Goal: Task Accomplishment & Management: Manage account settings

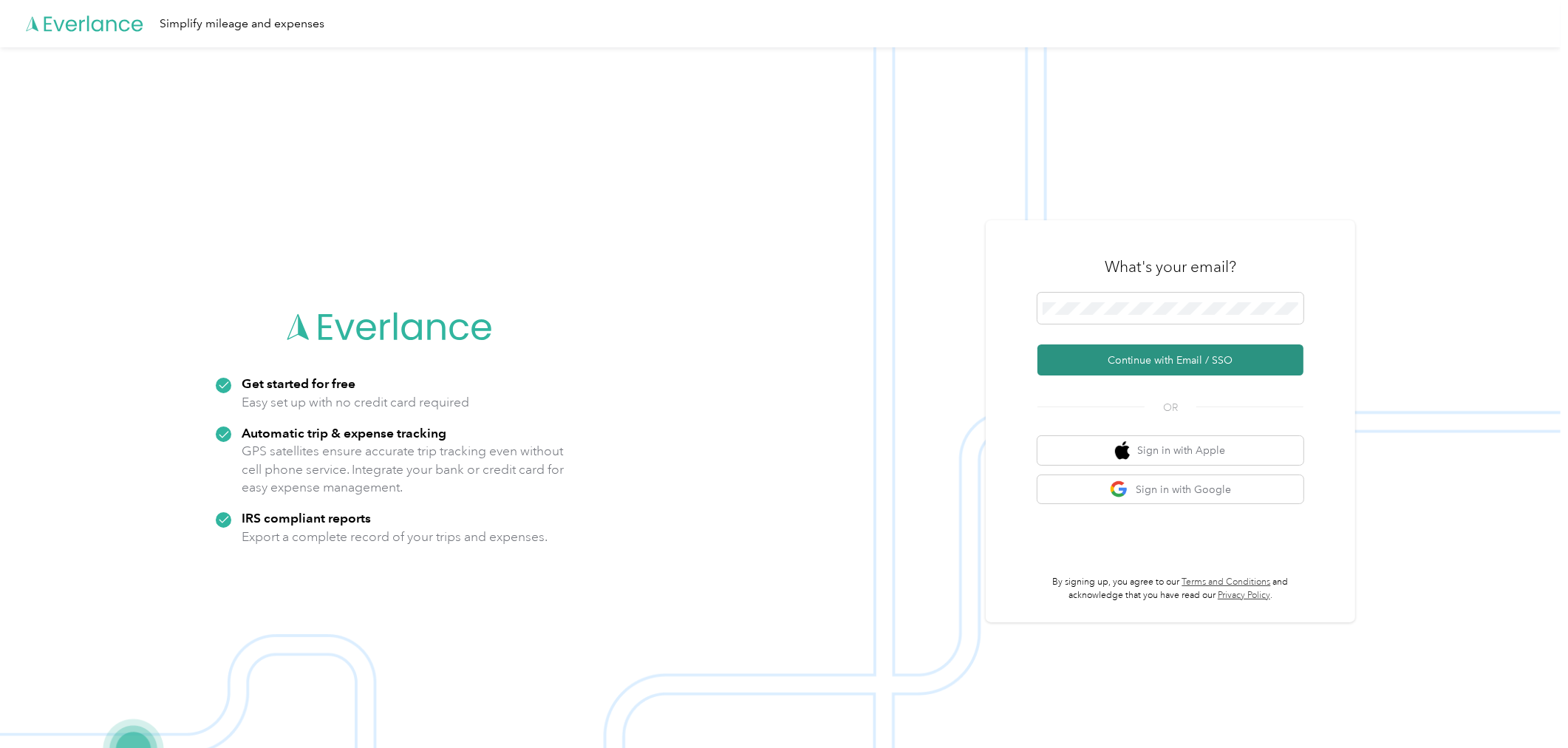
click at [1136, 363] on button "Continue with Email / SSO" at bounding box center [1170, 360] width 266 height 31
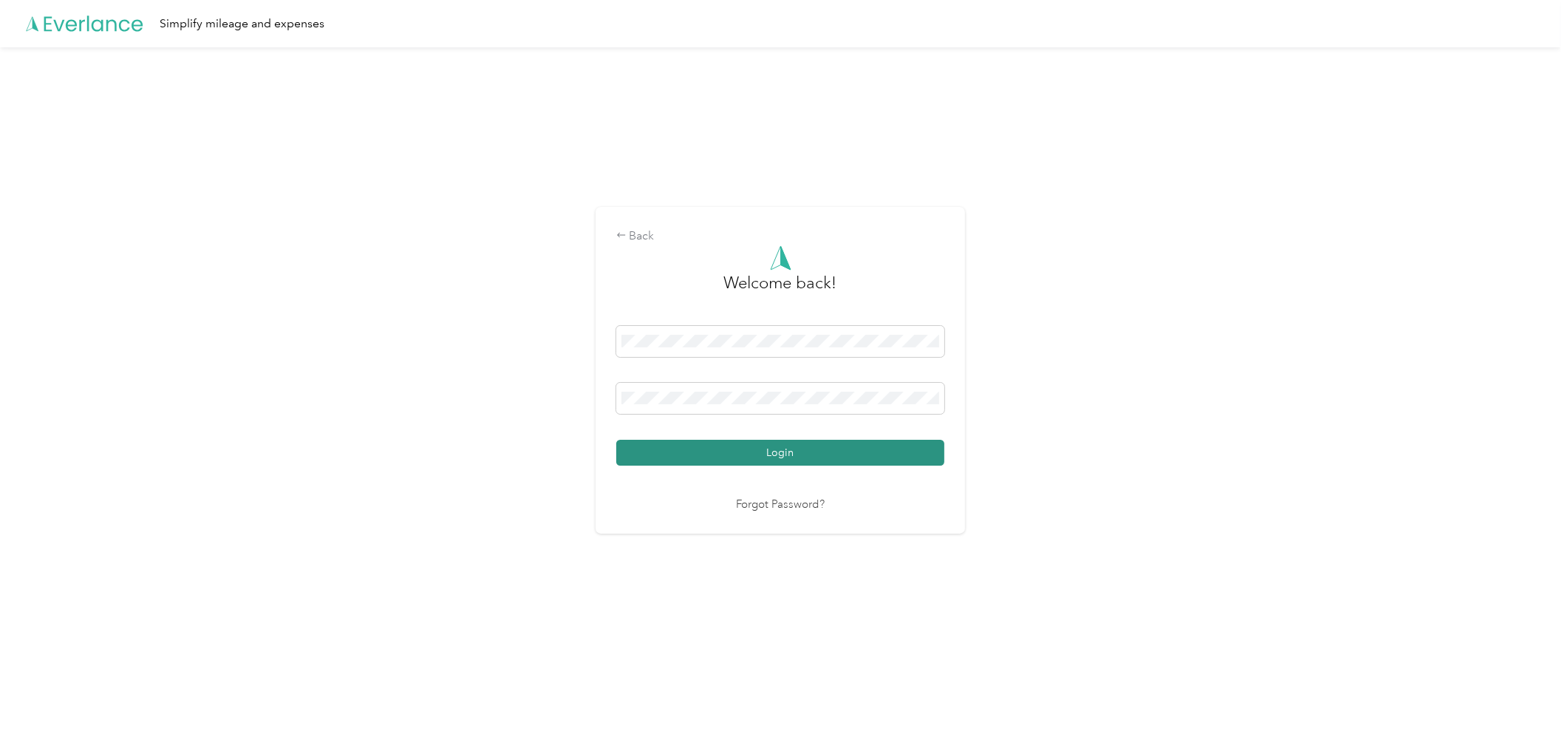
click at [818, 451] on button "Login" at bounding box center [780, 452] width 328 height 26
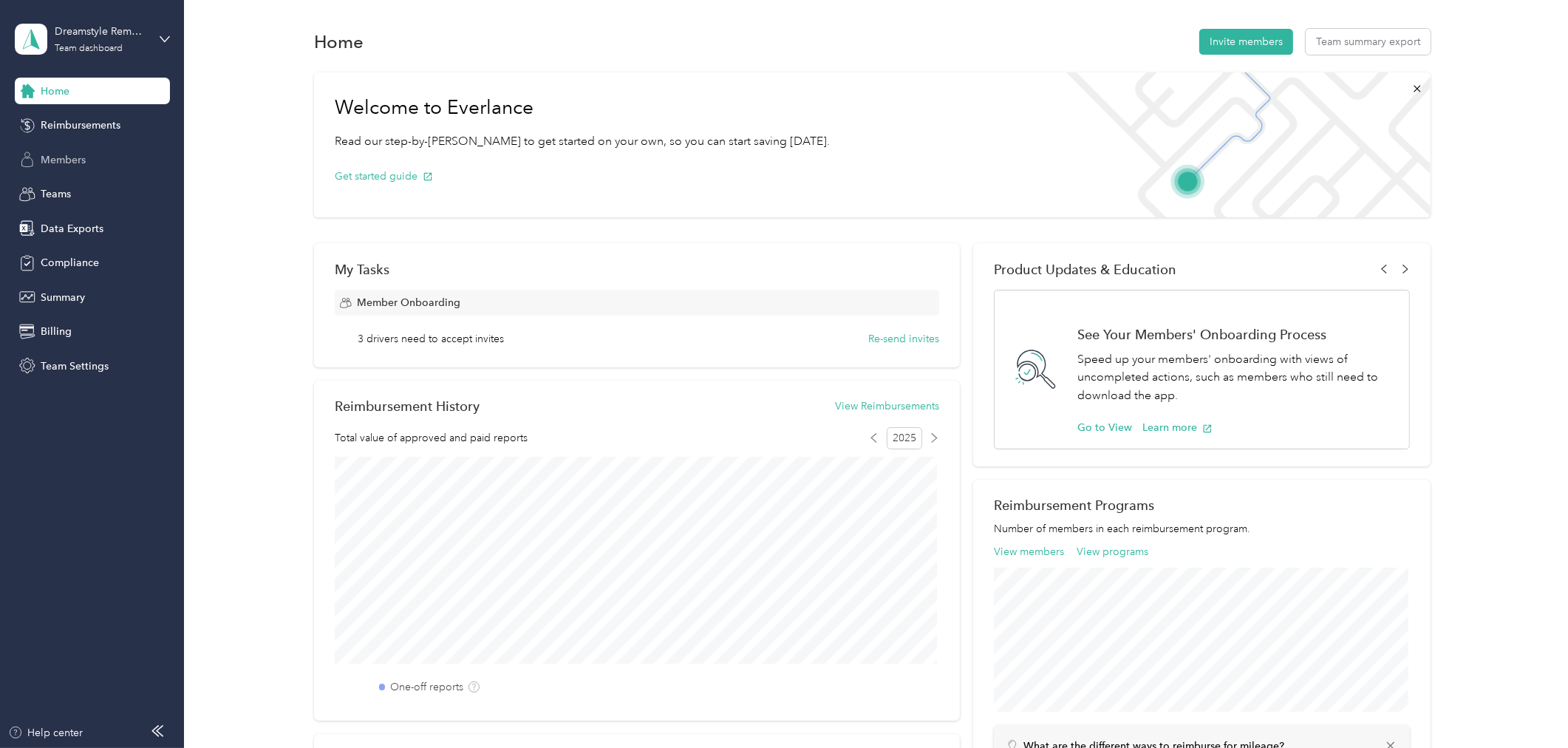
click at [64, 157] on span "Members" at bounding box center [63, 160] width 45 height 16
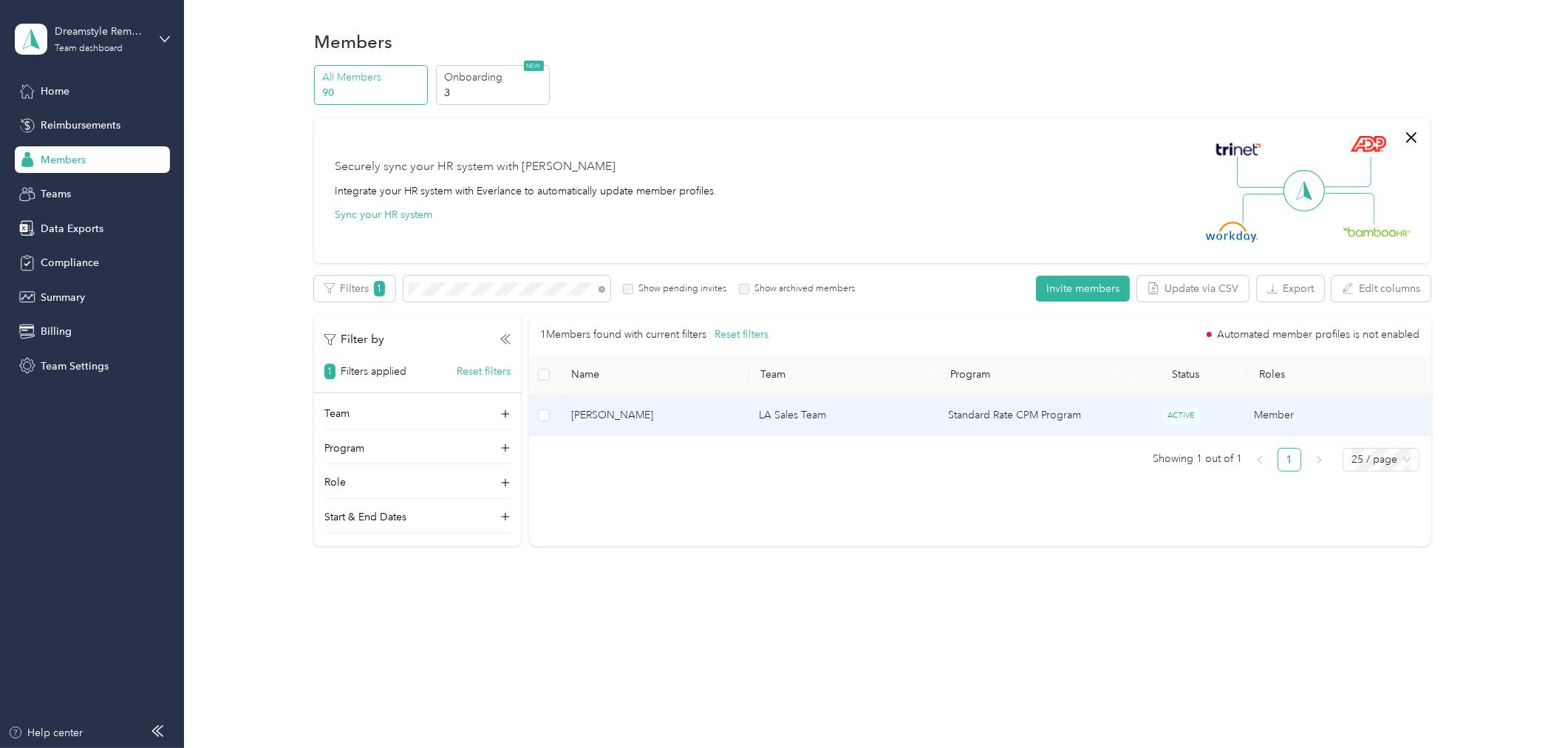
click at [653, 409] on span "[PERSON_NAME]" at bounding box center [653, 415] width 165 height 16
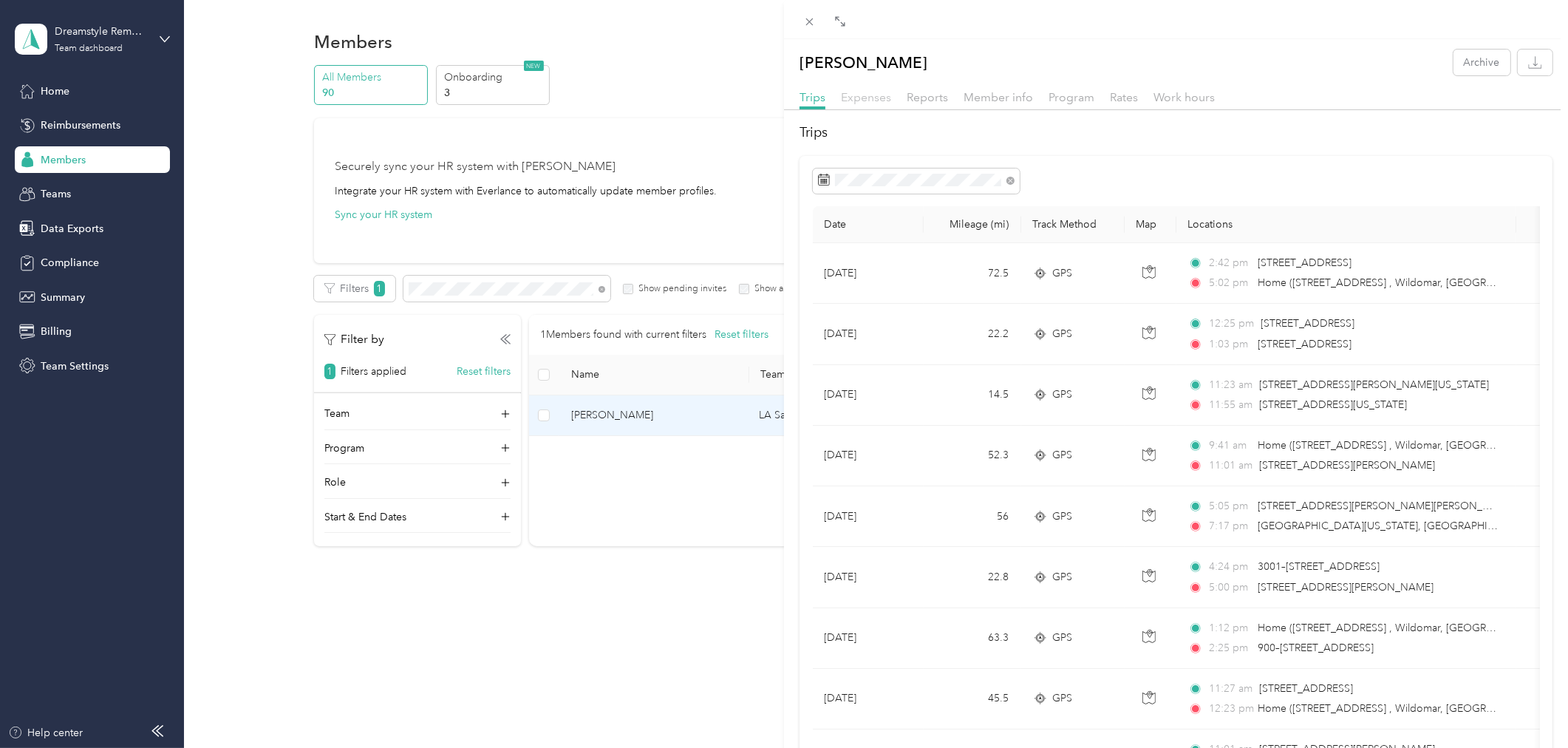
click at [880, 93] on span "Expenses" at bounding box center [866, 97] width 50 height 14
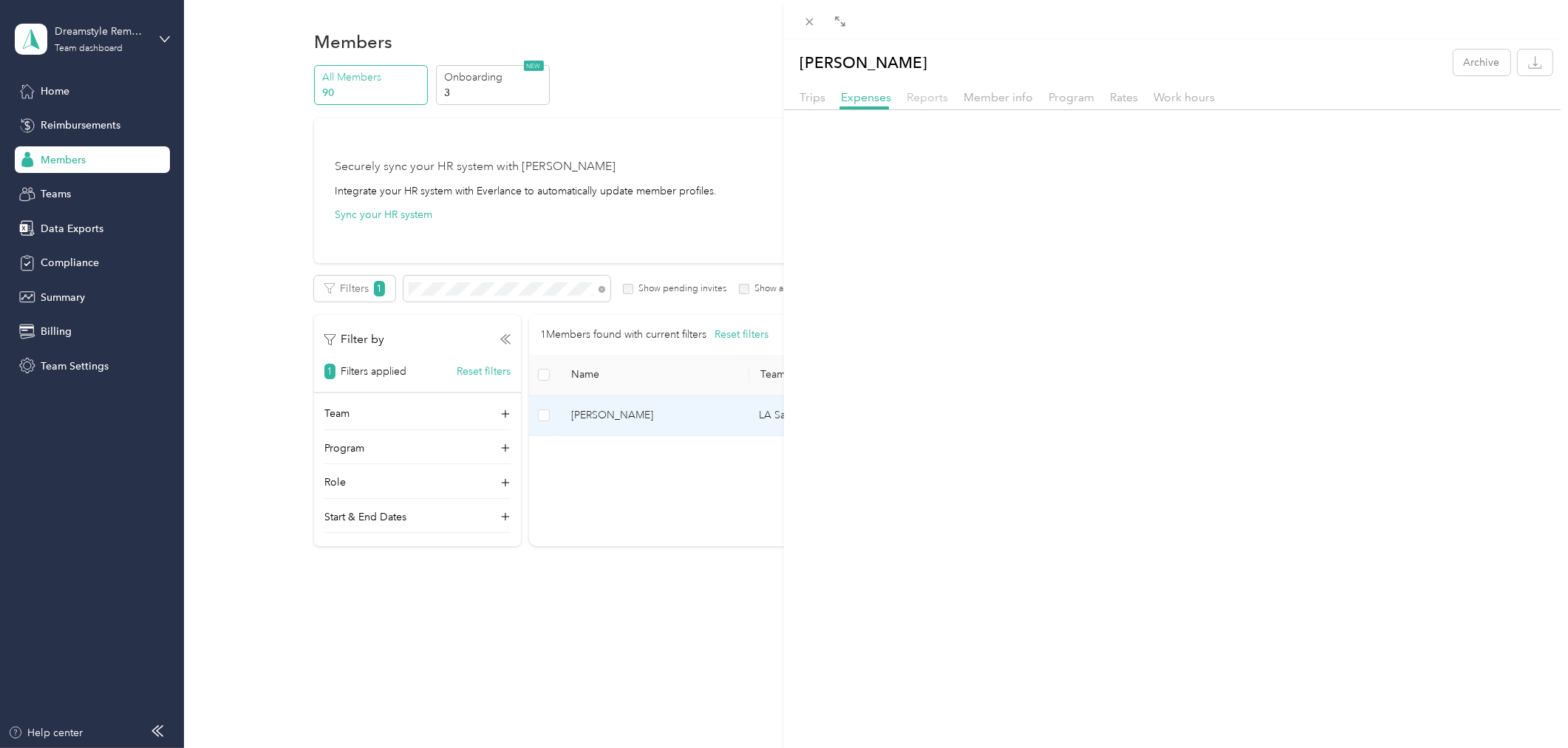
click at [939, 98] on span "Reports" at bounding box center [927, 97] width 41 height 14
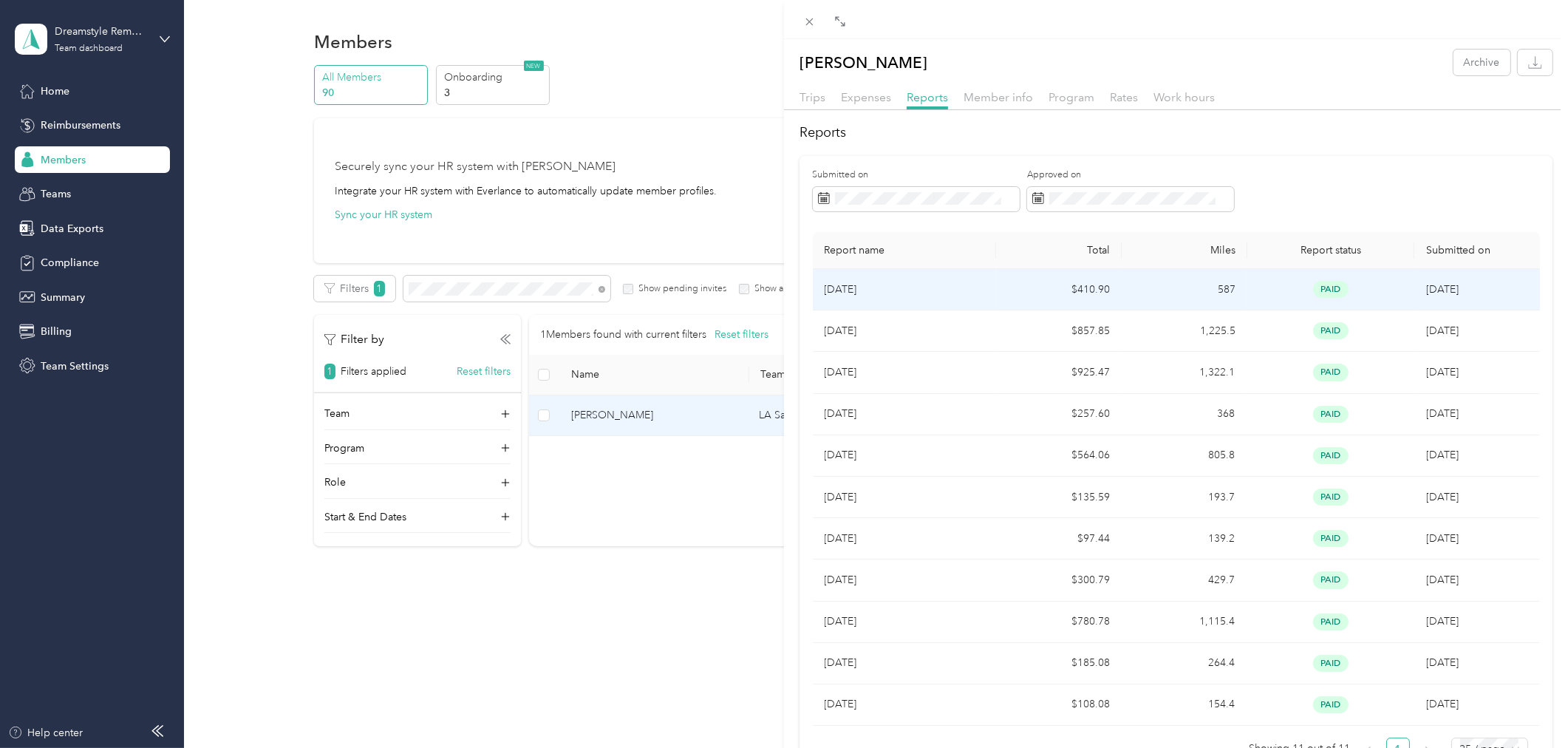
click at [928, 285] on p "[DATE]" at bounding box center [905, 289] width 160 height 16
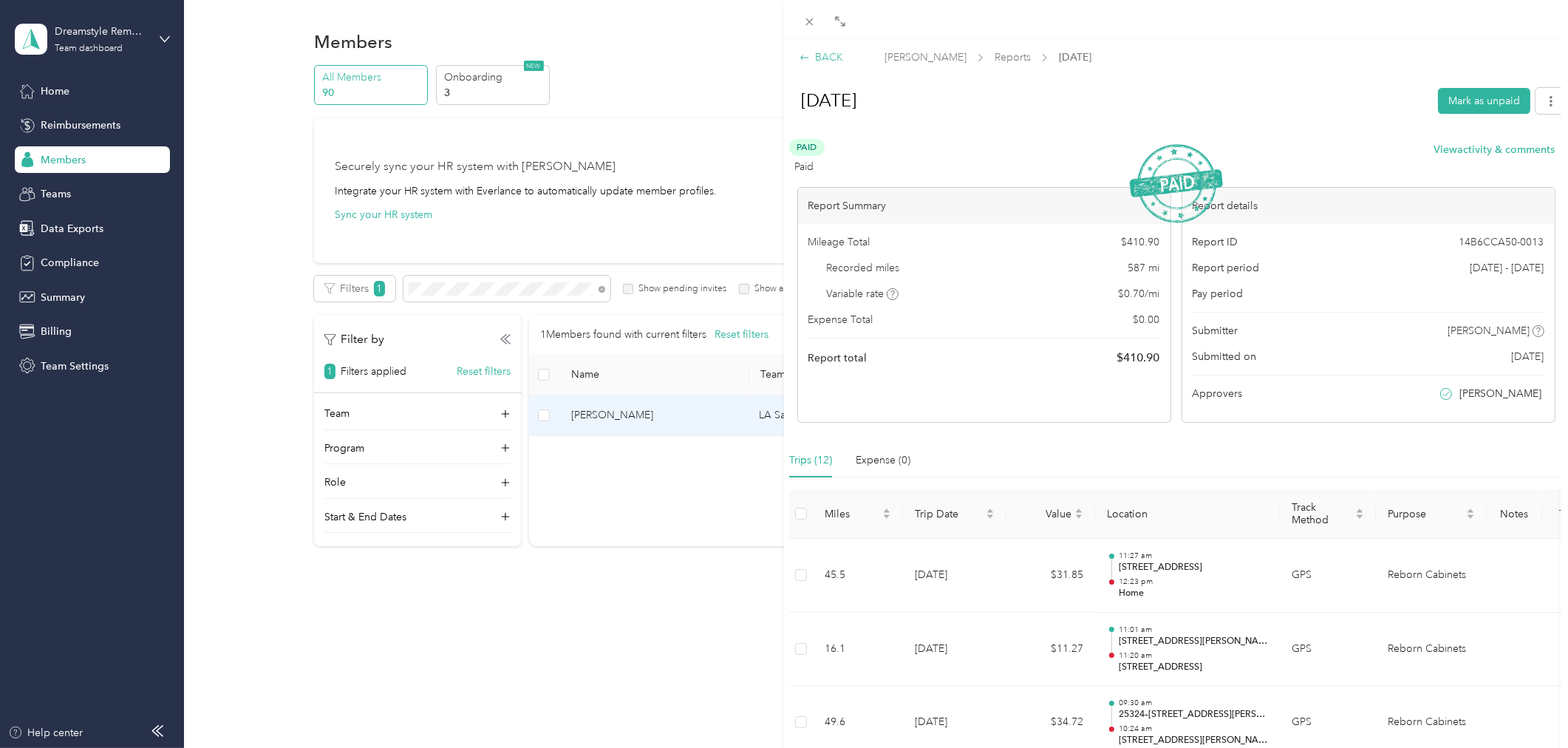
click at [832, 57] on div "BACK" at bounding box center [822, 57] width 43 height 16
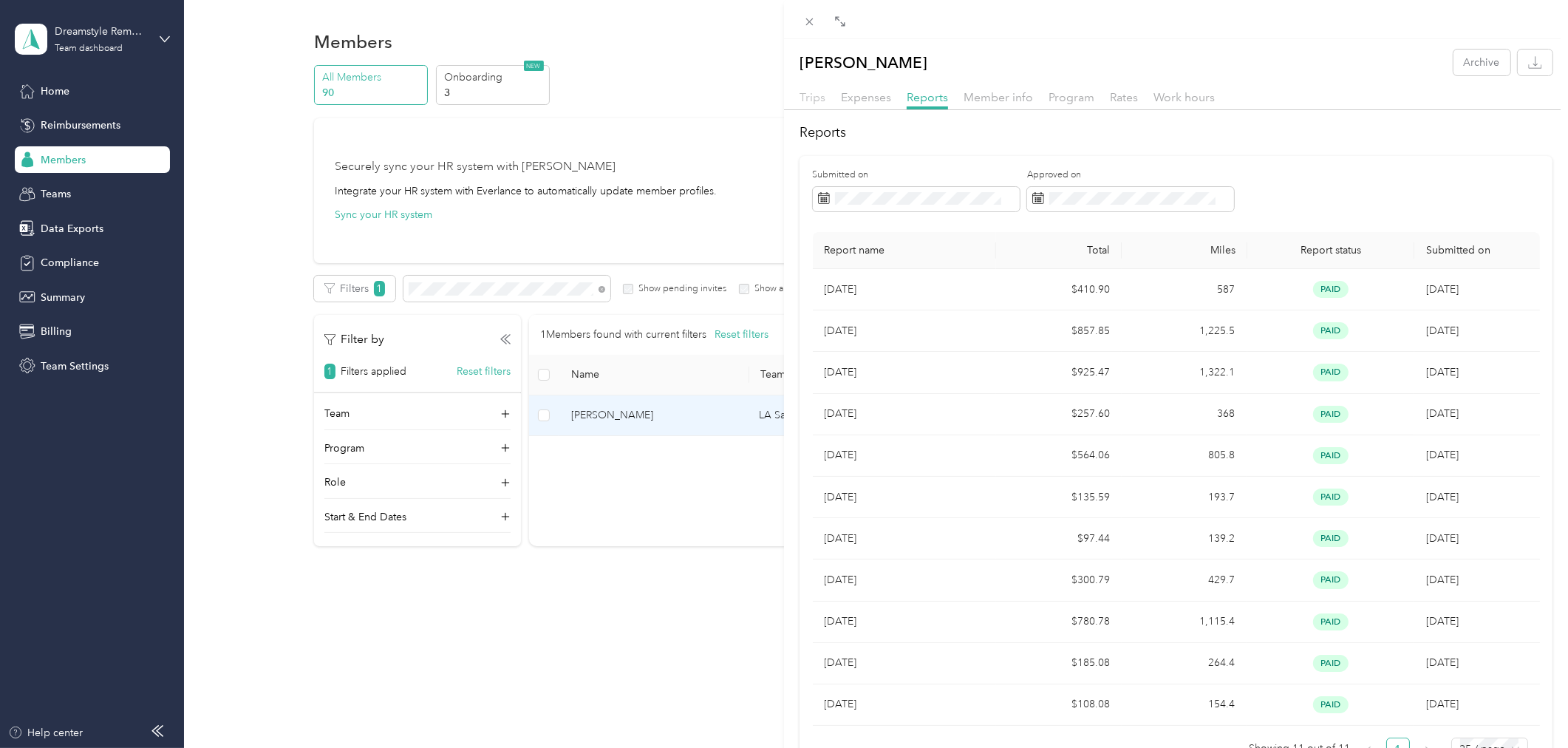
click at [816, 101] on span "Trips" at bounding box center [812, 97] width 26 height 14
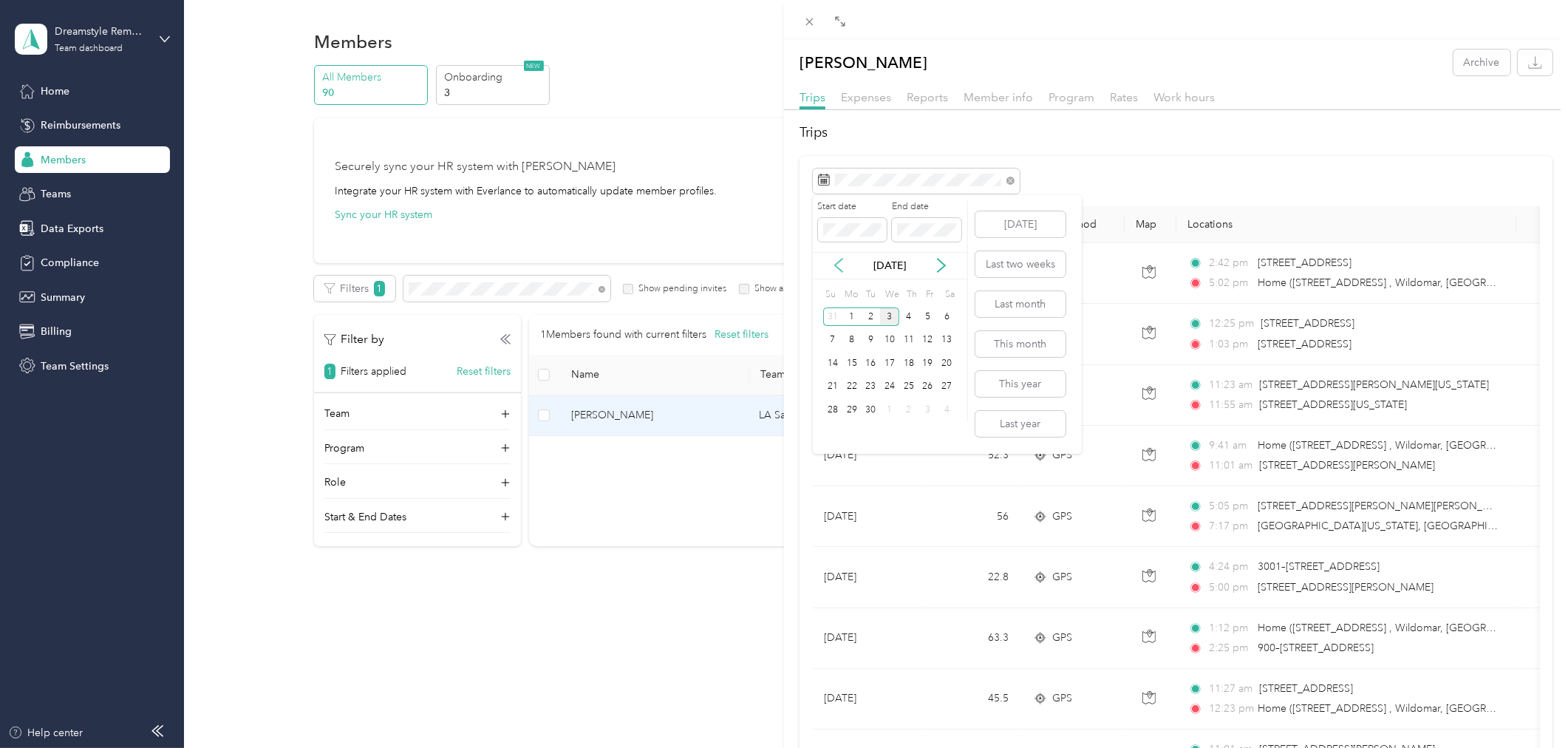
click at [836, 267] on icon at bounding box center [839, 265] width 15 height 15
click at [832, 365] on div "10" at bounding box center [832, 364] width 19 height 19
click at [867, 434] on div "2" at bounding box center [871, 433] width 19 height 19
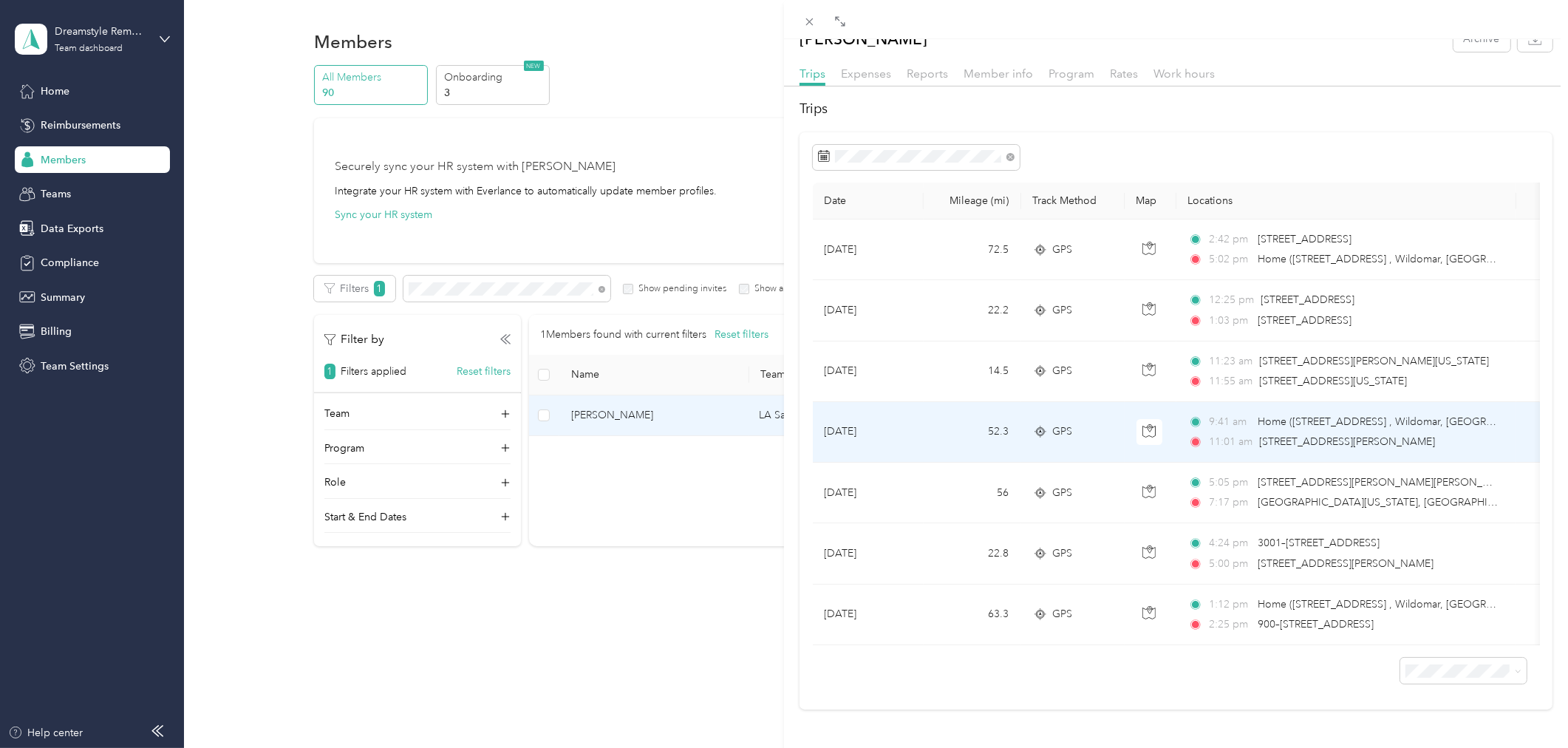
scroll to position [48, 0]
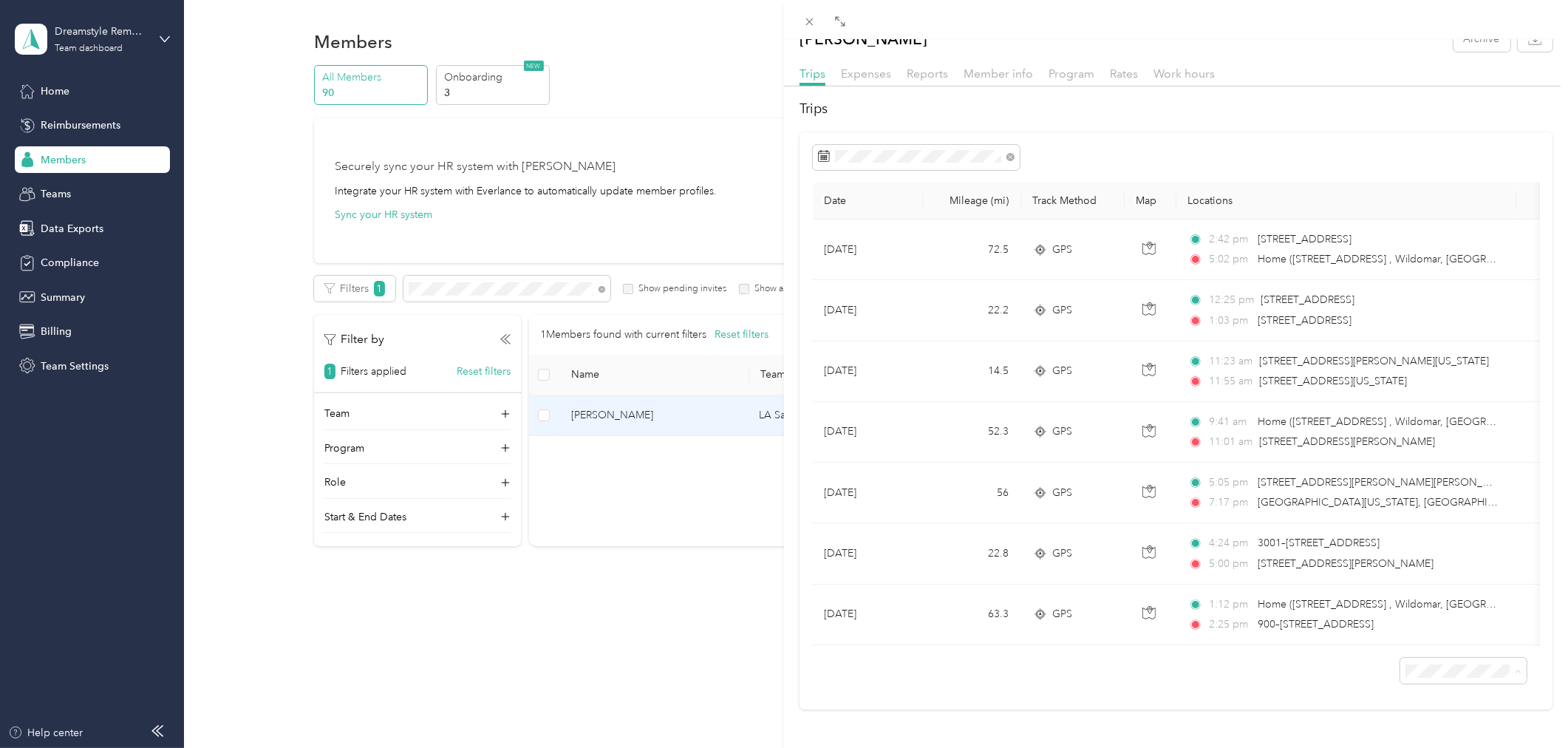
click at [1436, 633] on div "100 per load" at bounding box center [1452, 632] width 105 height 16
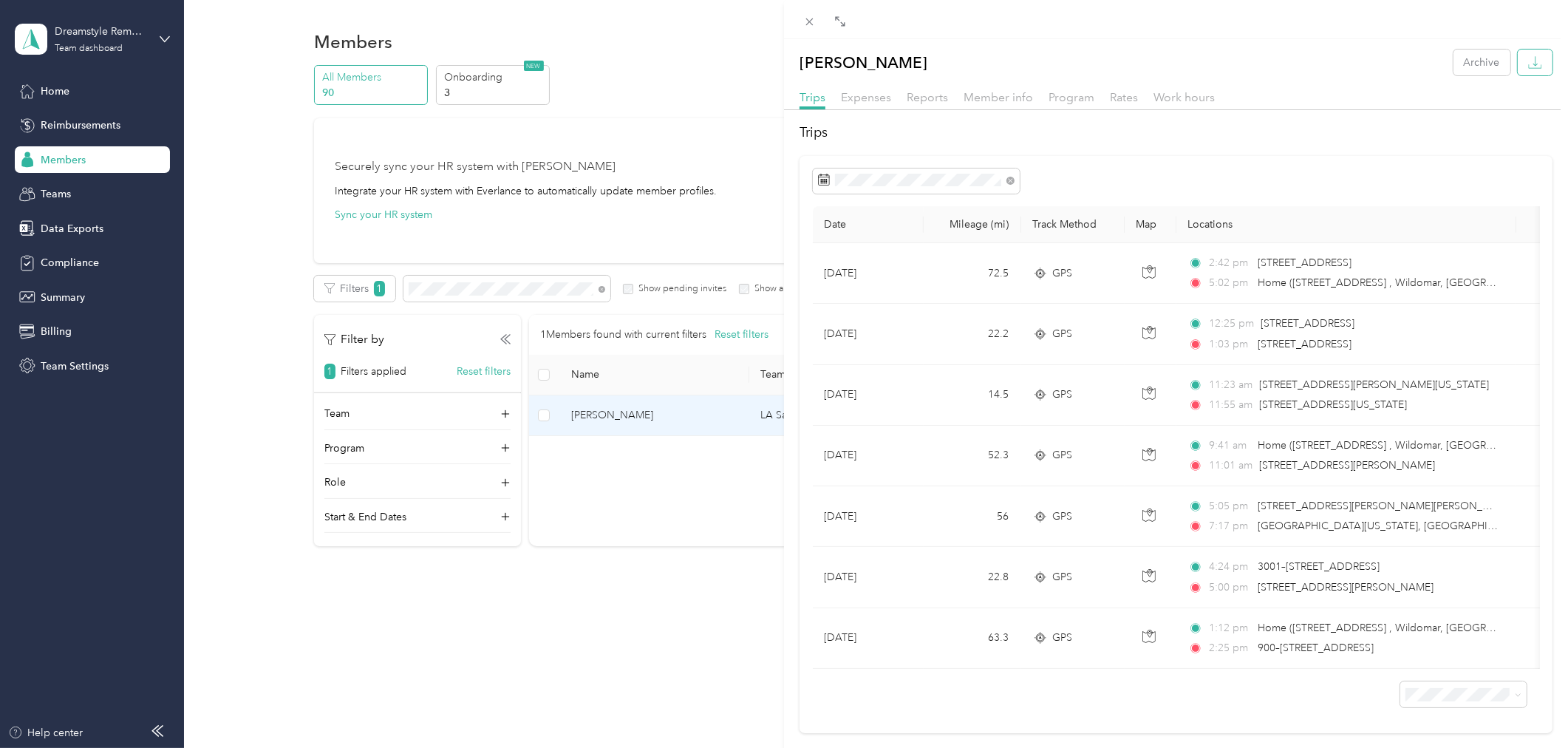
click at [1532, 64] on button "button" at bounding box center [1535, 62] width 35 height 26
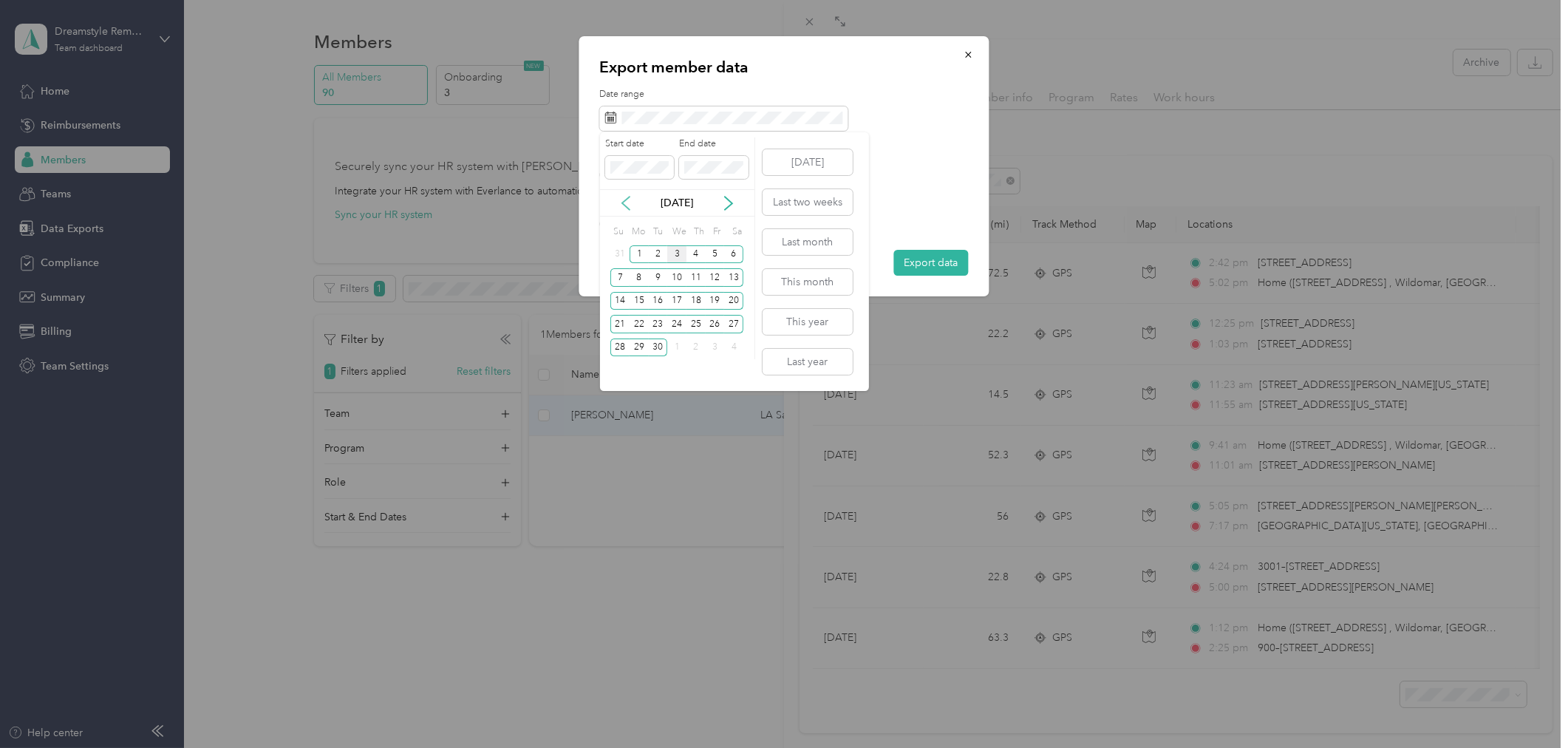
click at [623, 200] on icon at bounding box center [625, 203] width 15 height 15
click at [622, 303] on div "10" at bounding box center [619, 302] width 19 height 19
click at [661, 372] on div "2" at bounding box center [658, 371] width 19 height 19
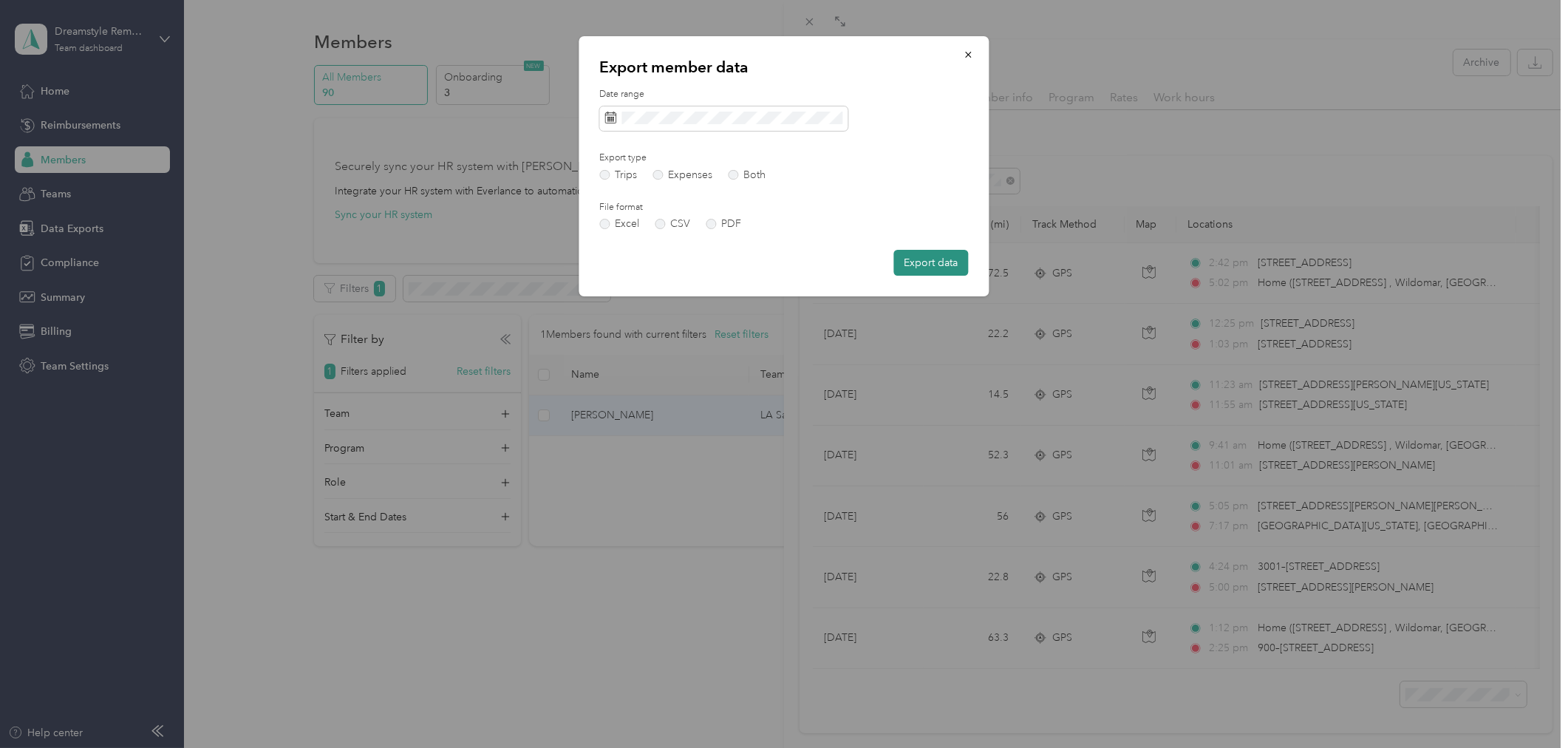
click at [933, 264] on button "Export data" at bounding box center [932, 262] width 74 height 26
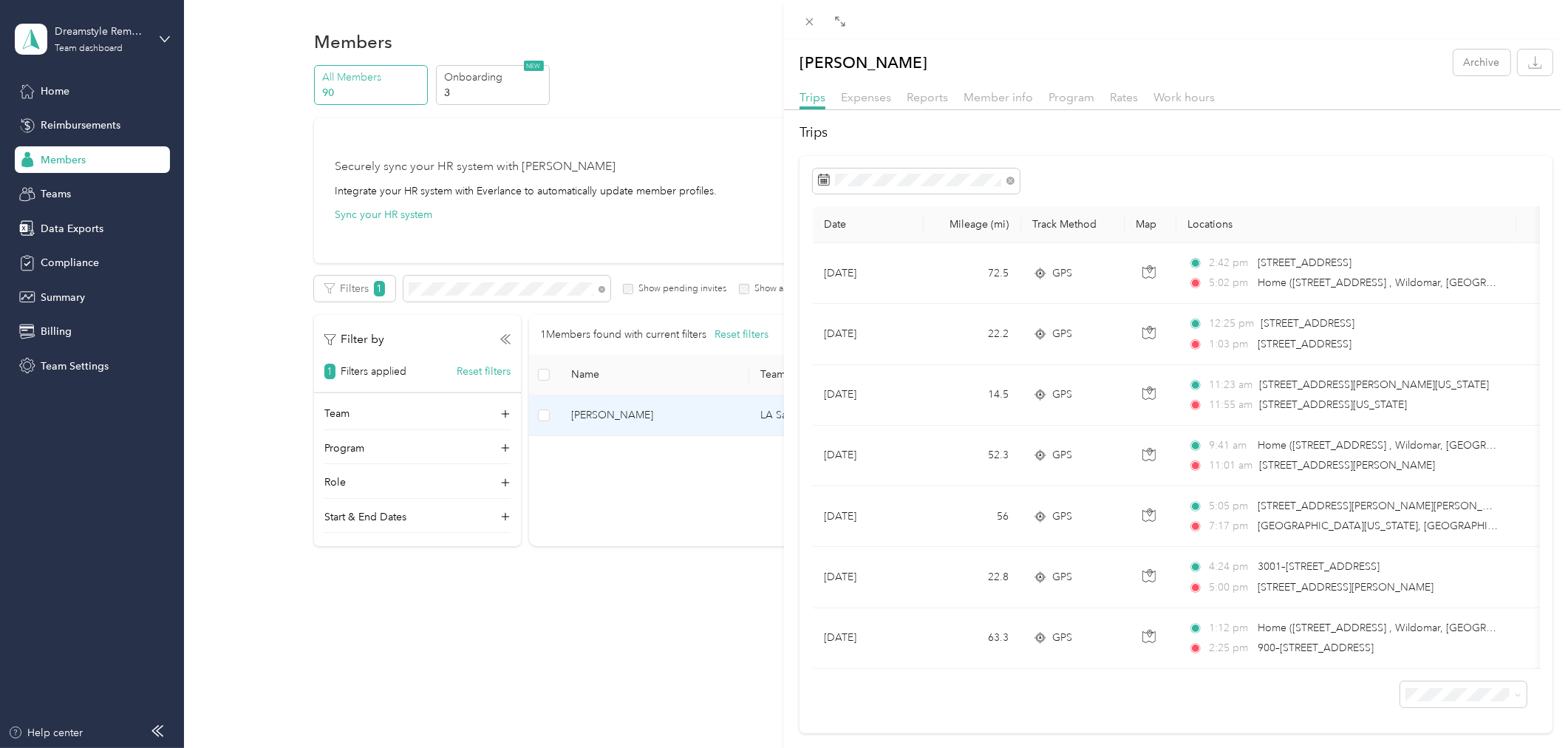
drag, startPoint x: 229, startPoint y: 384, endPoint x: 235, endPoint y: 370, distance: 15.2
click at [229, 384] on div "[PERSON_NAME] Archive Trips Expenses Reports Member info Program Rates Work hou…" at bounding box center [784, 374] width 1568 height 748
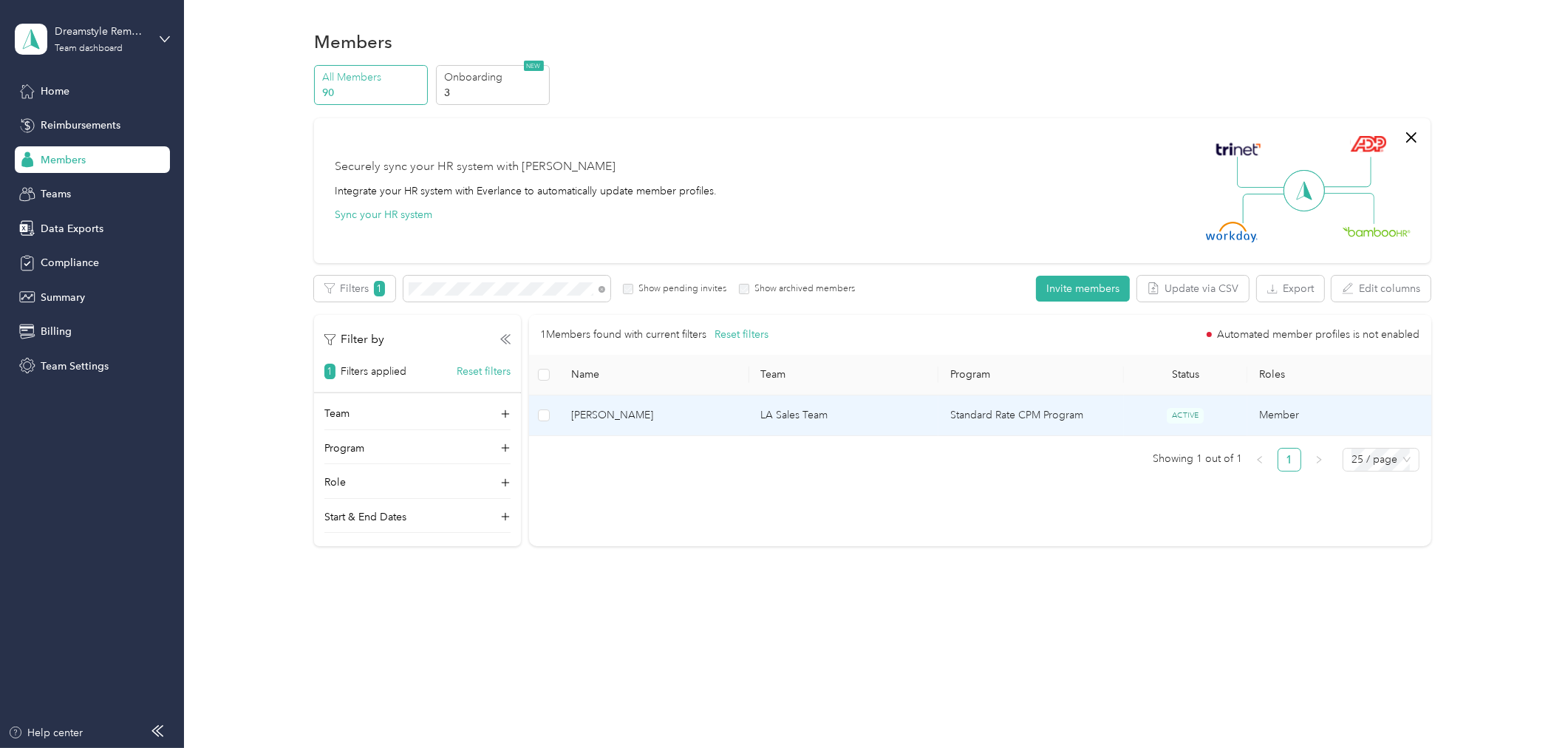
click at [616, 421] on span "[PERSON_NAME]" at bounding box center [654, 415] width 167 height 16
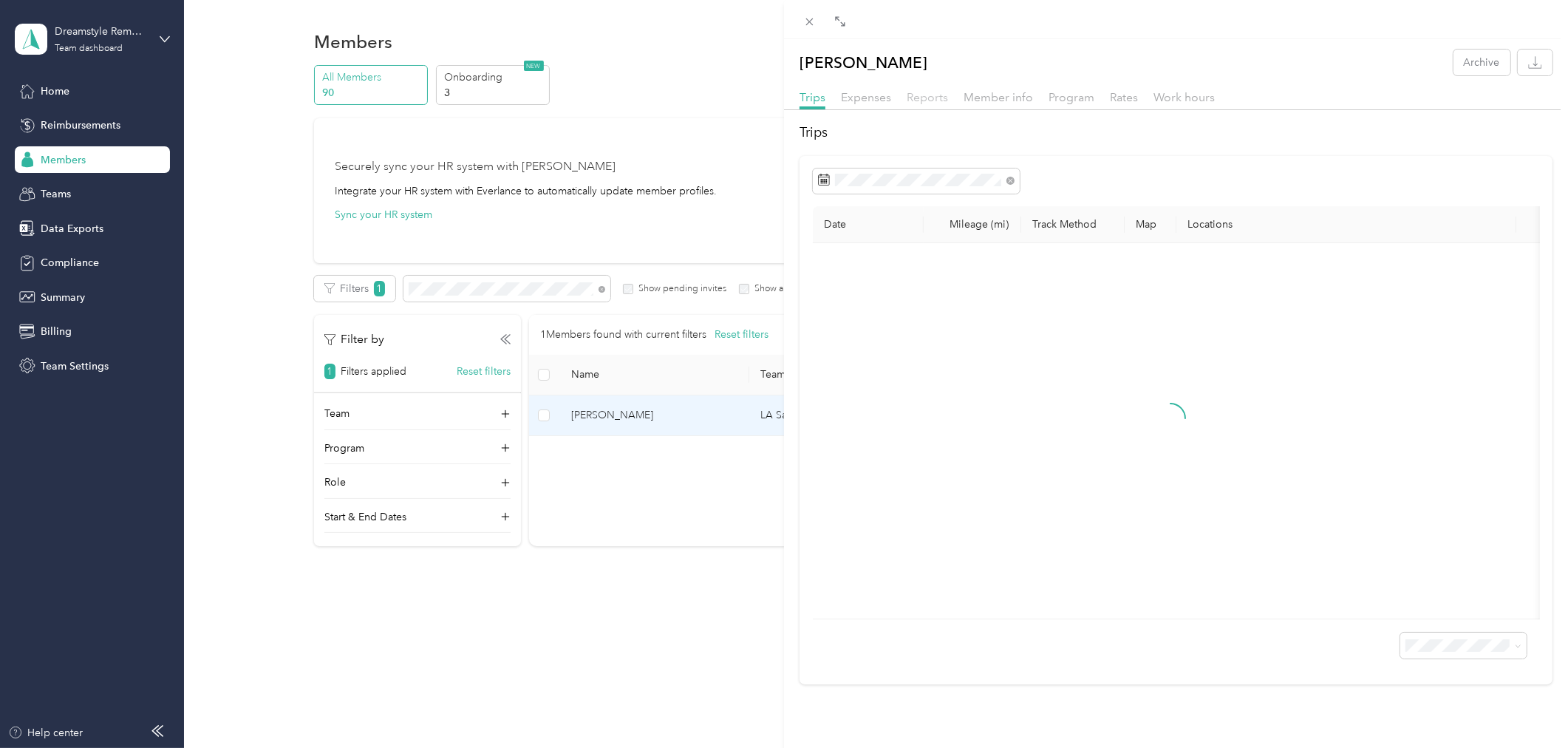
click at [937, 99] on span "Reports" at bounding box center [927, 97] width 41 height 14
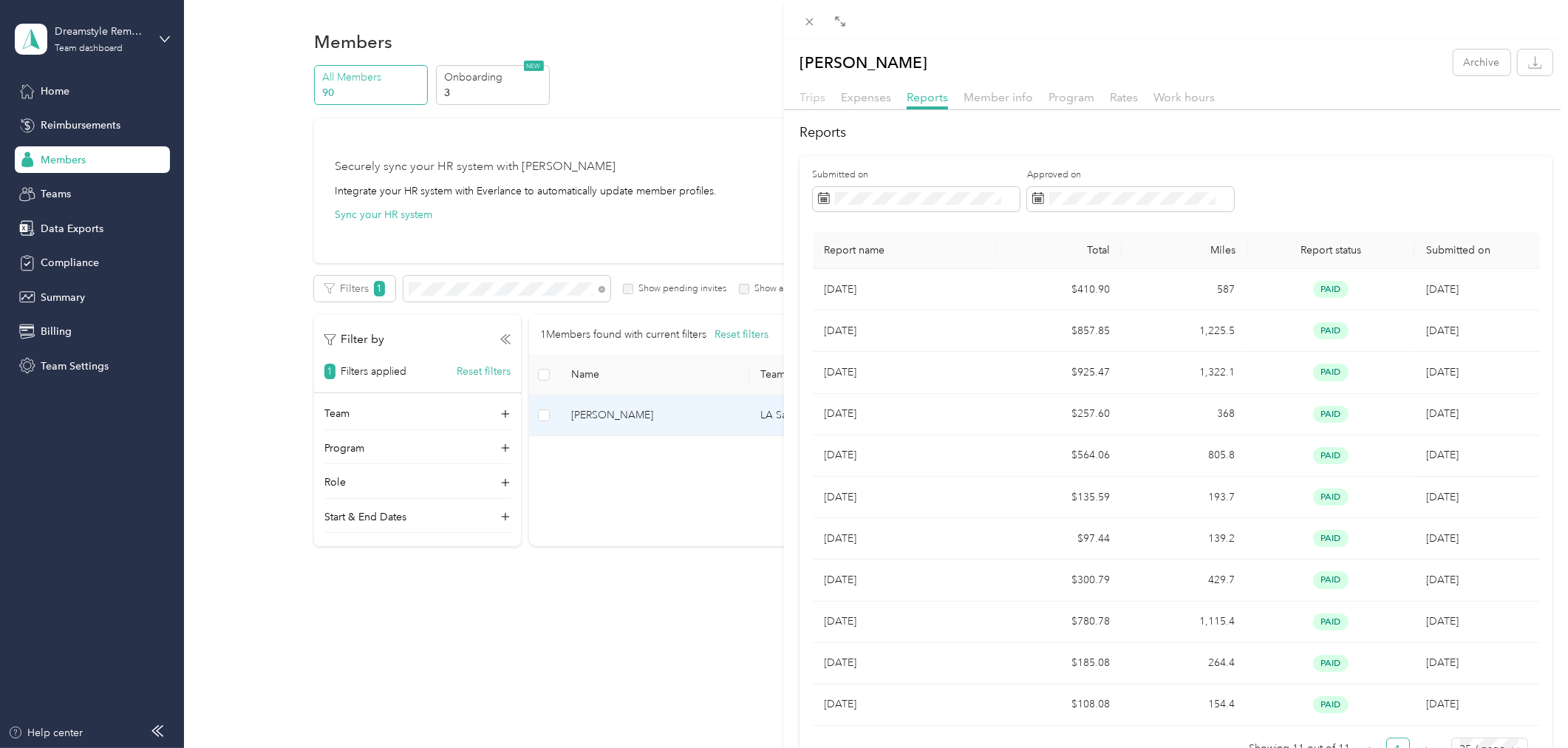
click at [804, 99] on span "Trips" at bounding box center [812, 97] width 26 height 14
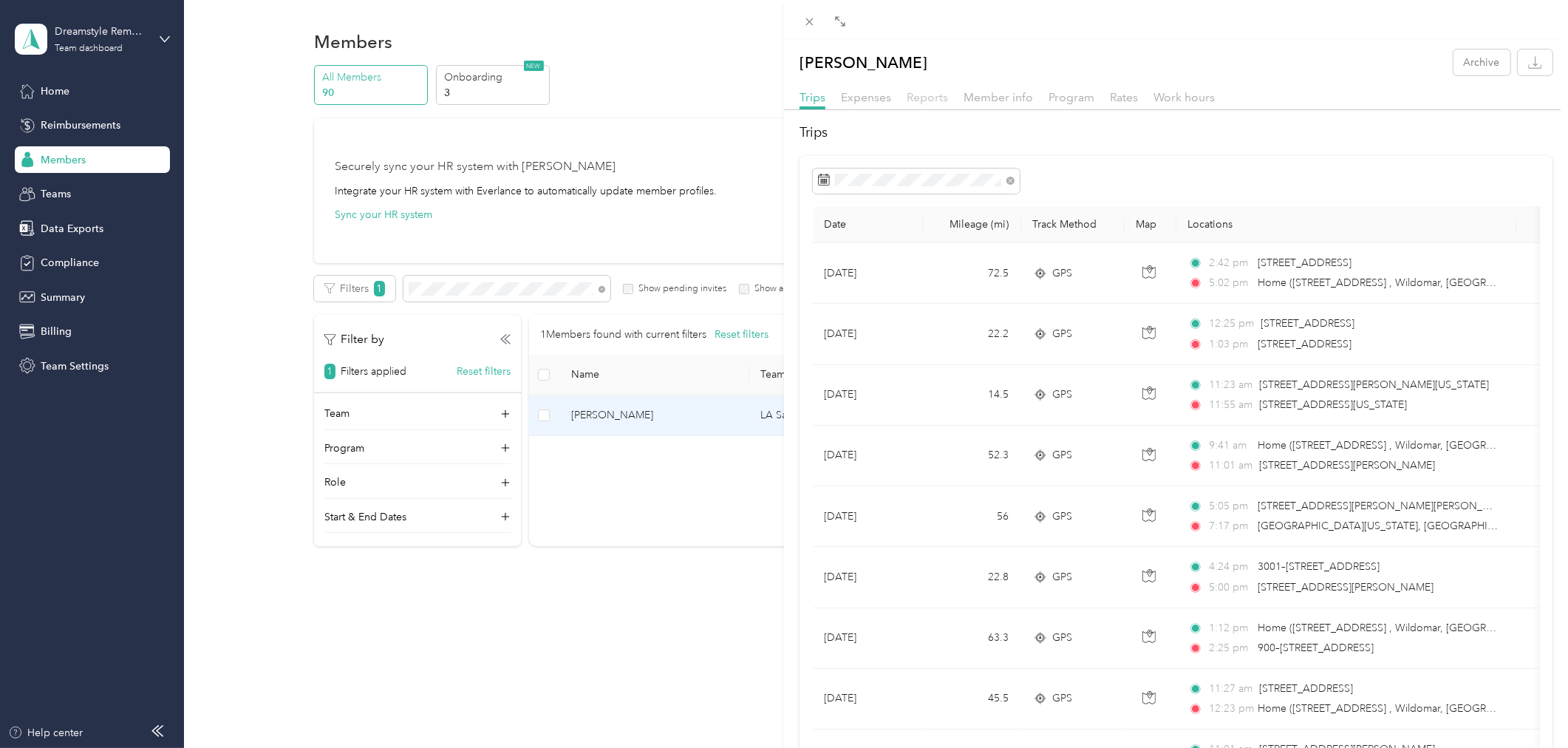
drag, startPoint x: 931, startPoint y: 102, endPoint x: 939, endPoint y: 103, distance: 8.1
click at [931, 102] on span "Reports" at bounding box center [927, 97] width 41 height 14
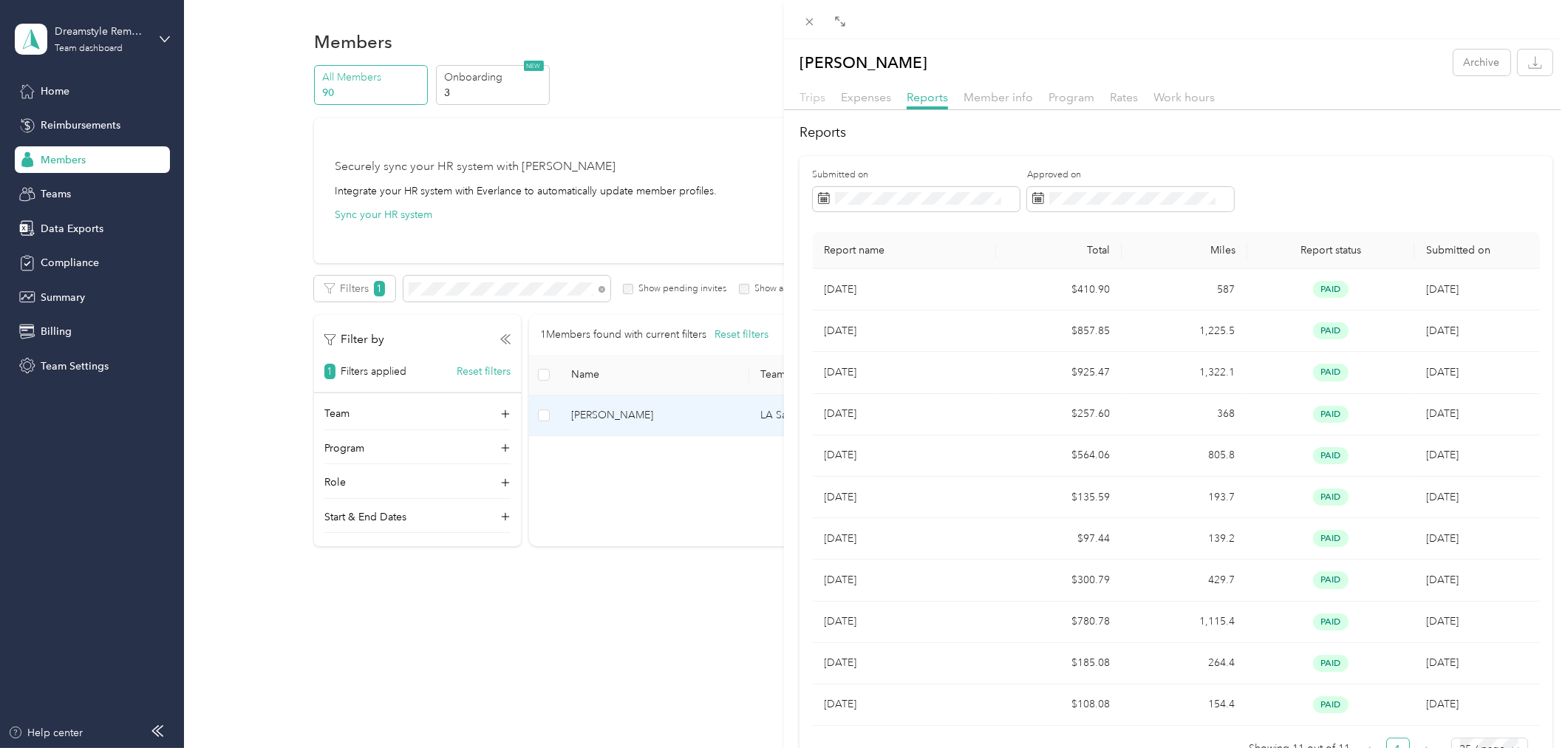
click at [810, 101] on span "Trips" at bounding box center [812, 97] width 26 height 14
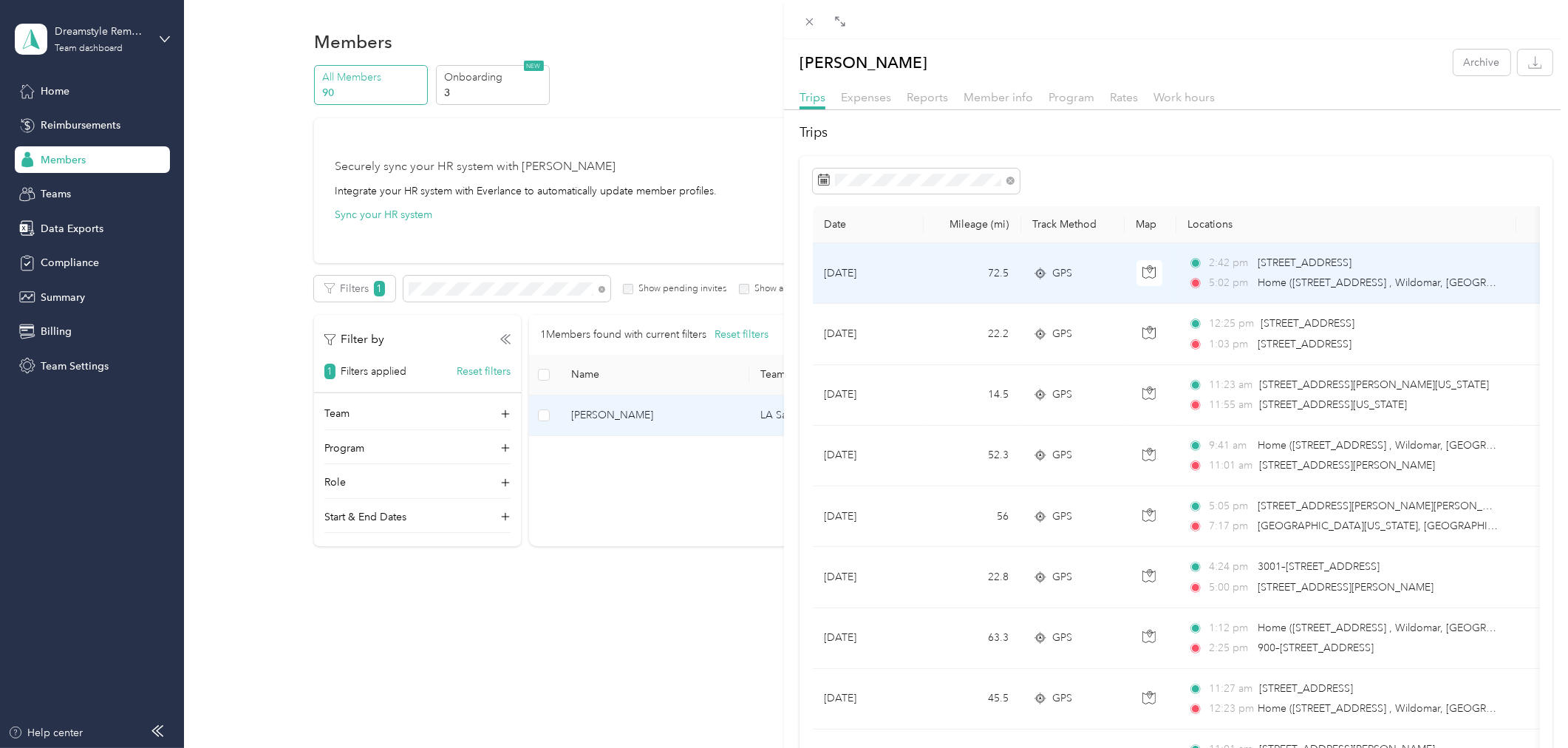
click at [980, 277] on td "72.5" at bounding box center [973, 274] width 98 height 60
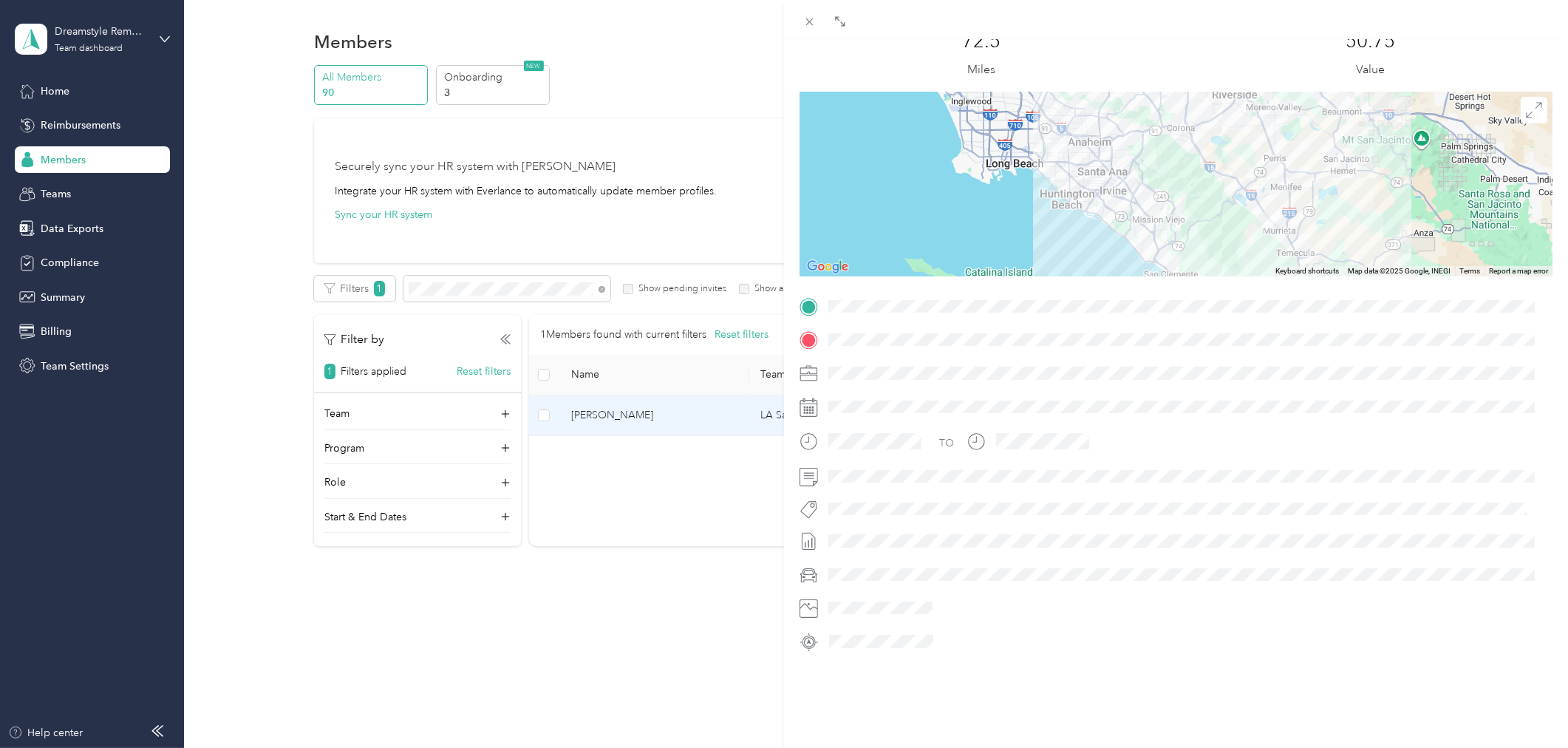
scroll to position [105, 0]
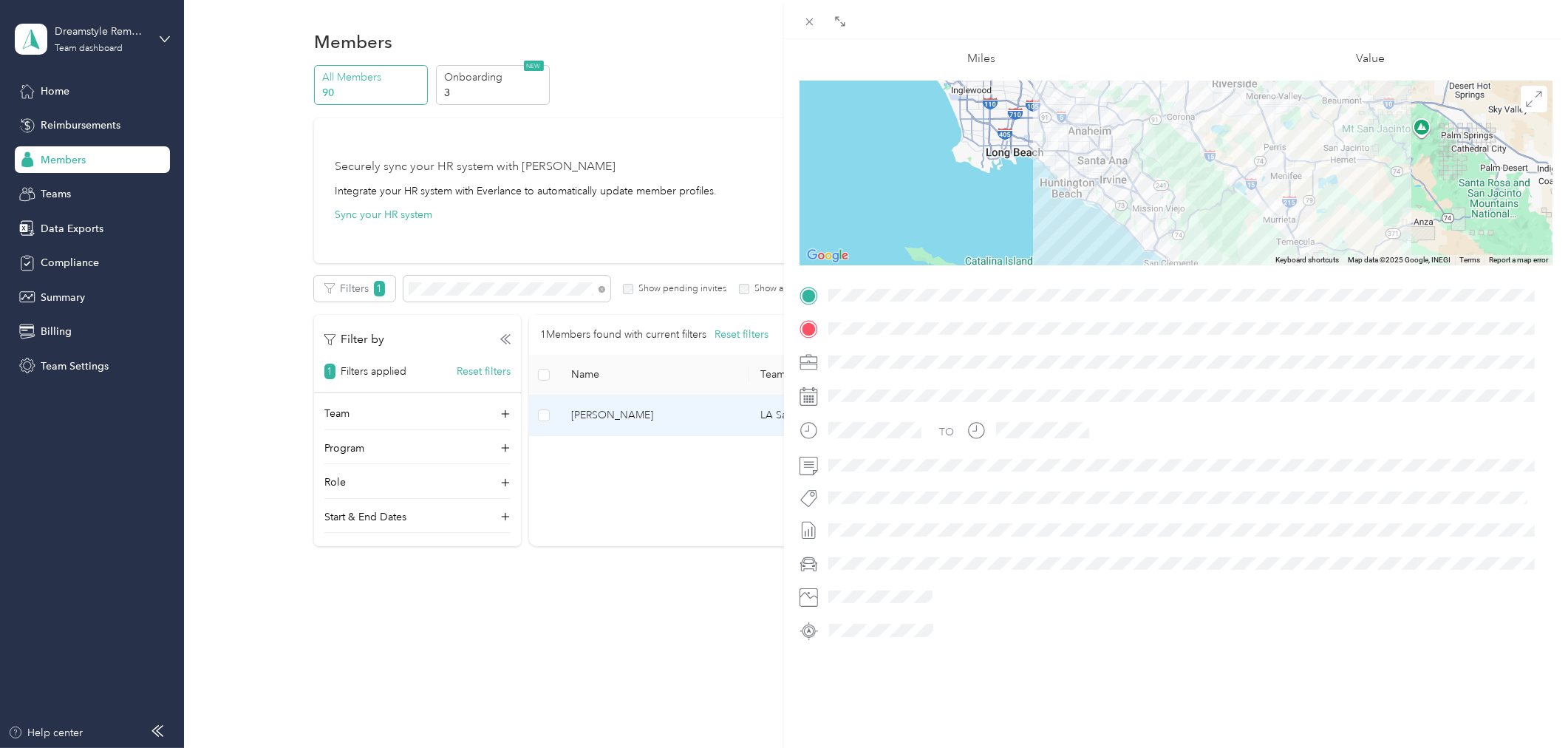
click at [856, 552] on div at bounding box center [1187, 564] width 729 height 23
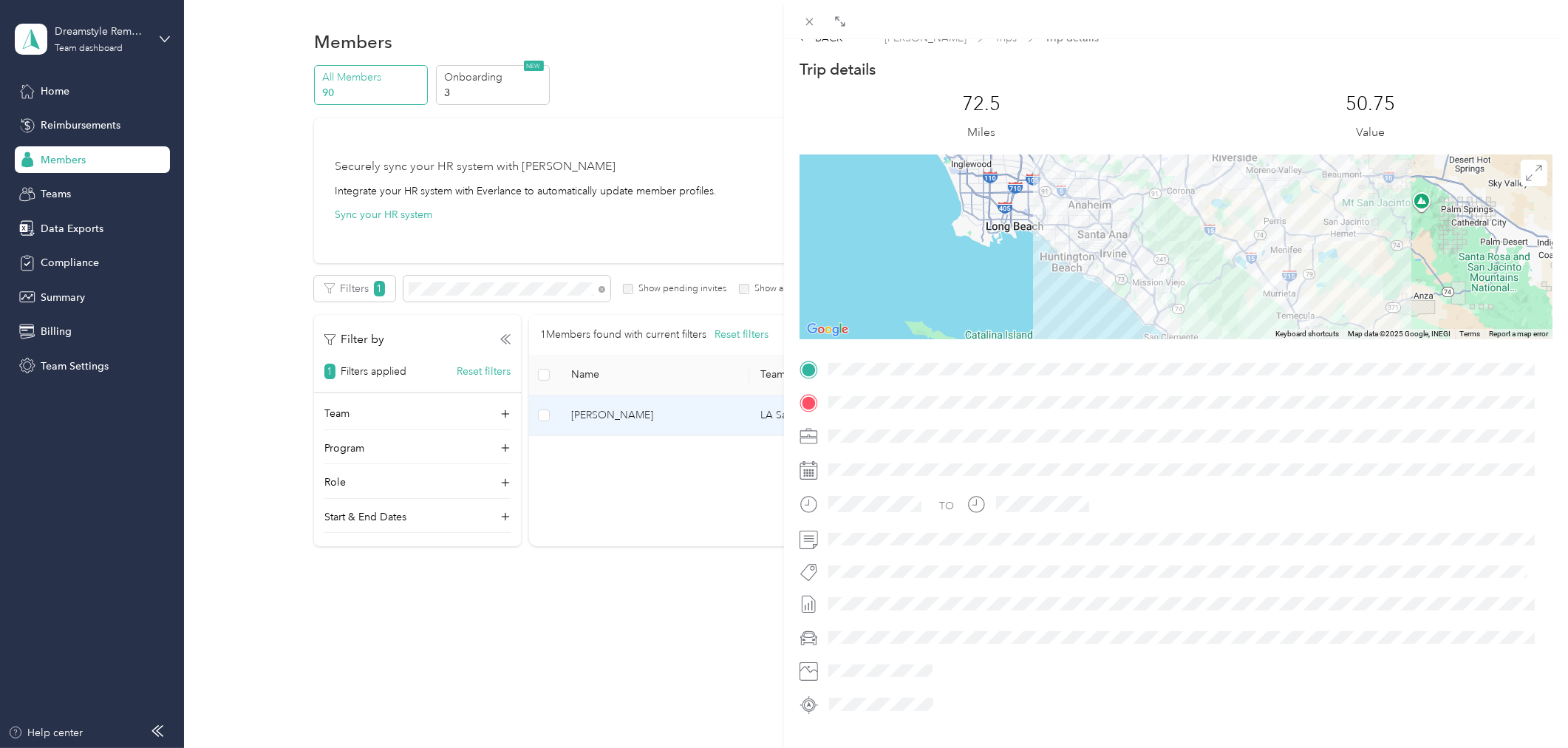
scroll to position [0, 0]
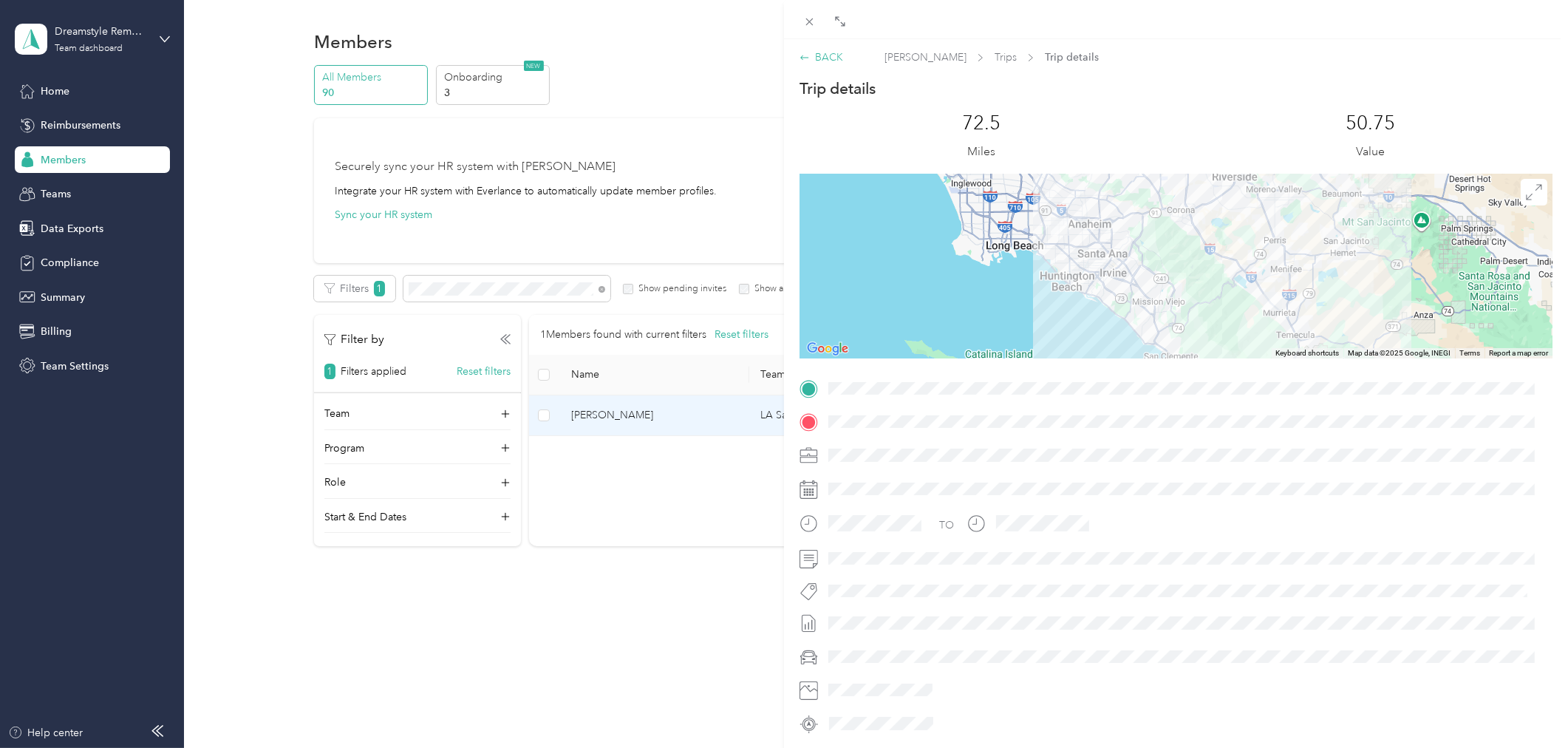
click at [835, 56] on div "BACK" at bounding box center [822, 57] width 43 height 16
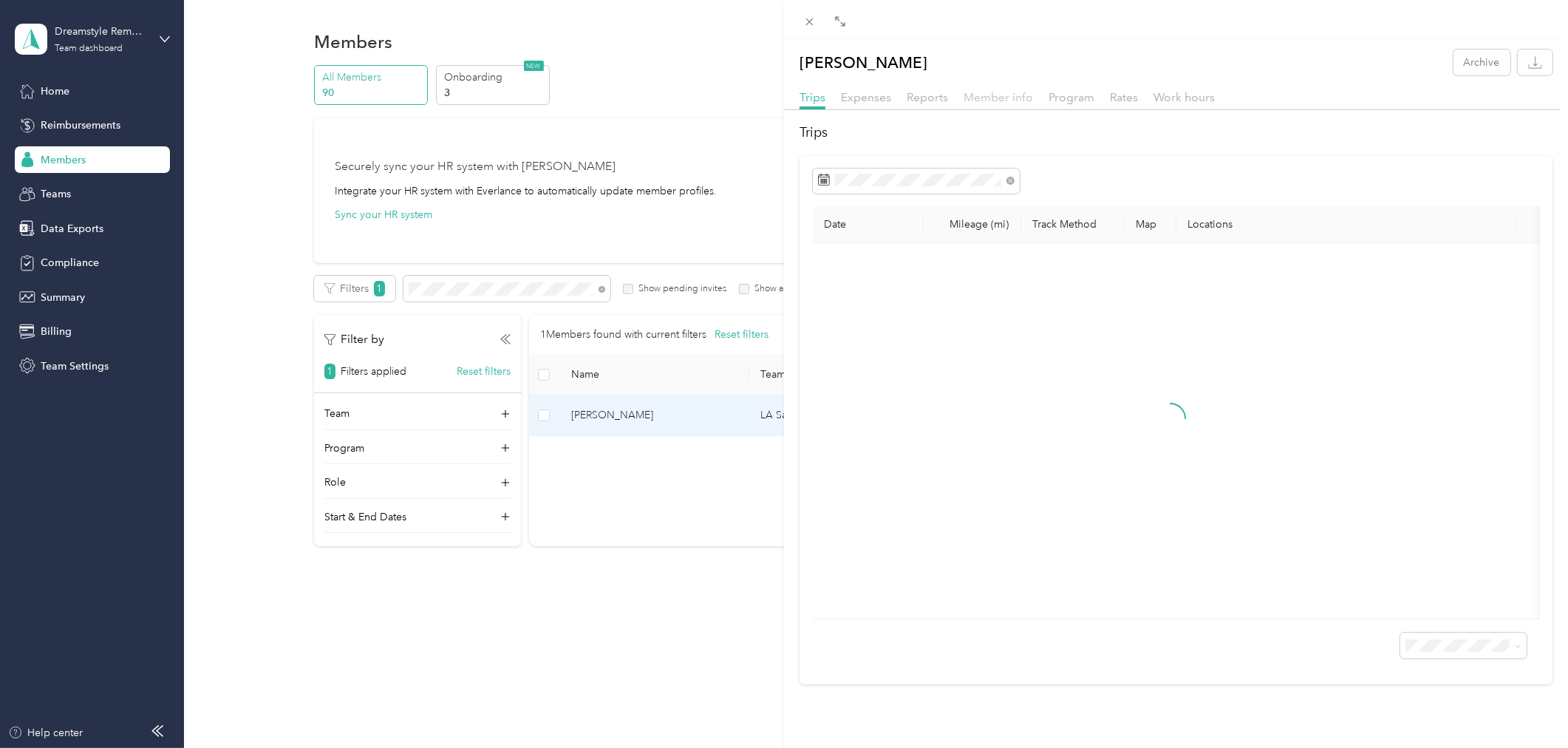
click at [1013, 98] on span "Member info" at bounding box center [998, 97] width 70 height 14
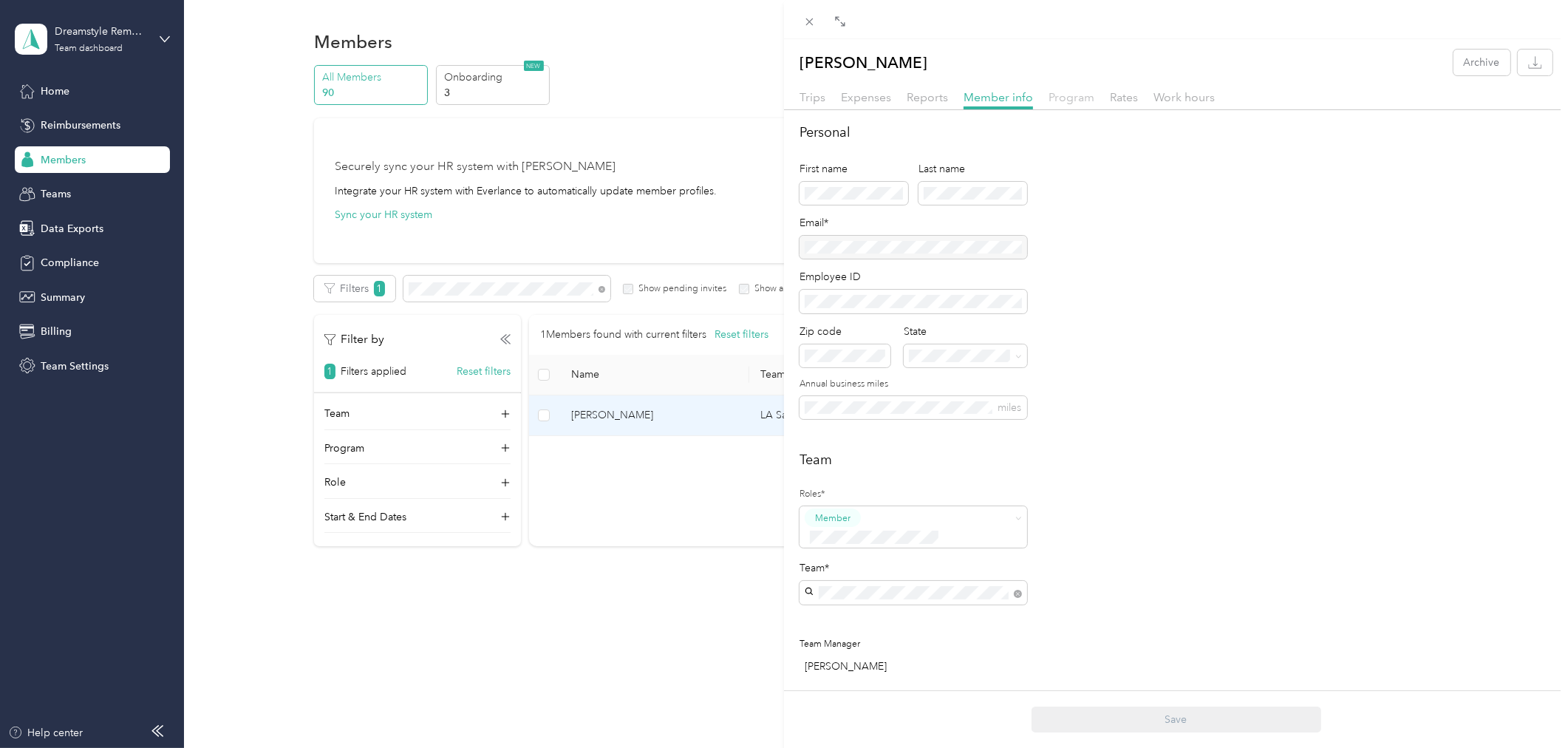
click at [1072, 90] on span "Program" at bounding box center [1071, 97] width 46 height 14
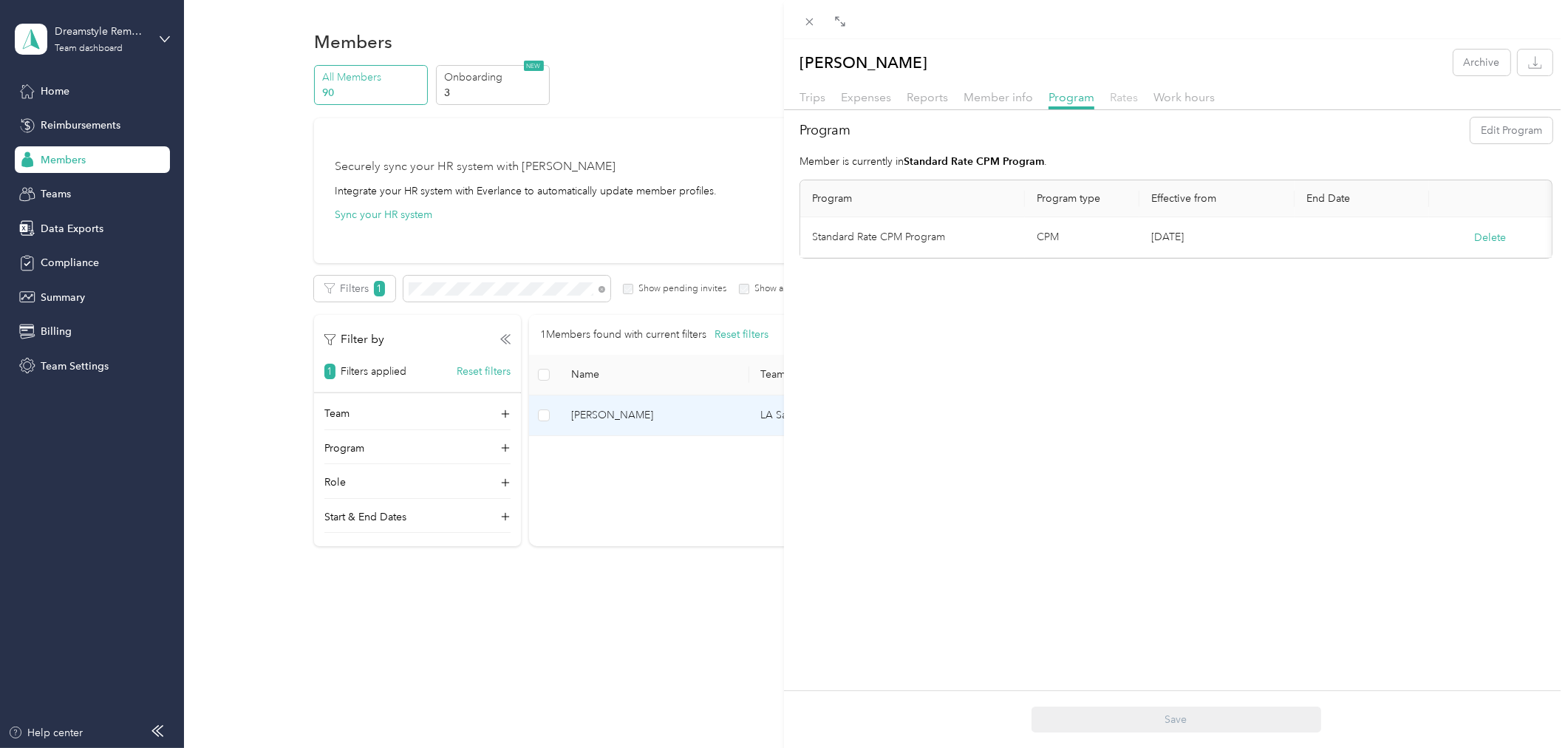
click at [1121, 98] on span "Rates" at bounding box center [1124, 97] width 28 height 14
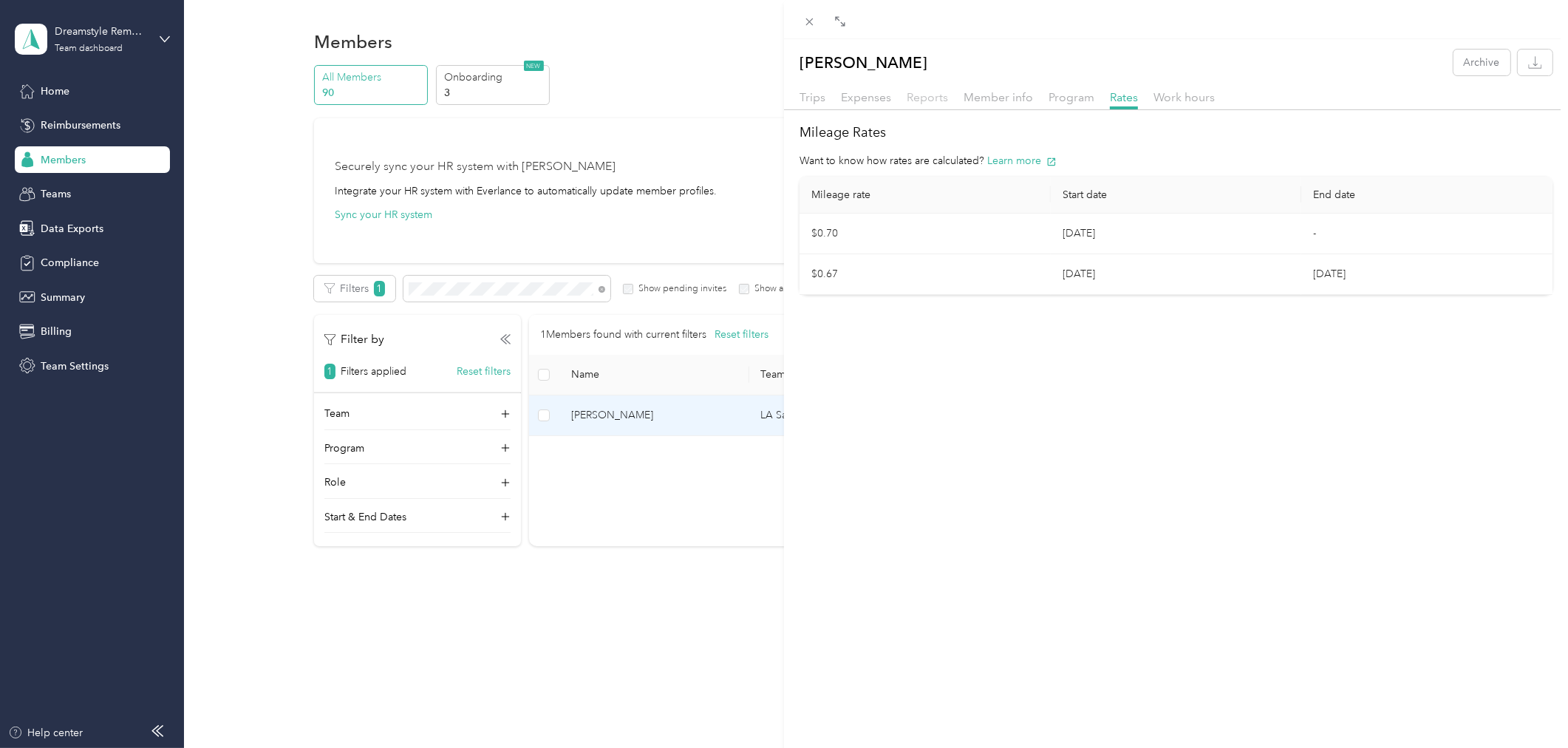
click at [926, 96] on span "Reports" at bounding box center [927, 97] width 41 height 14
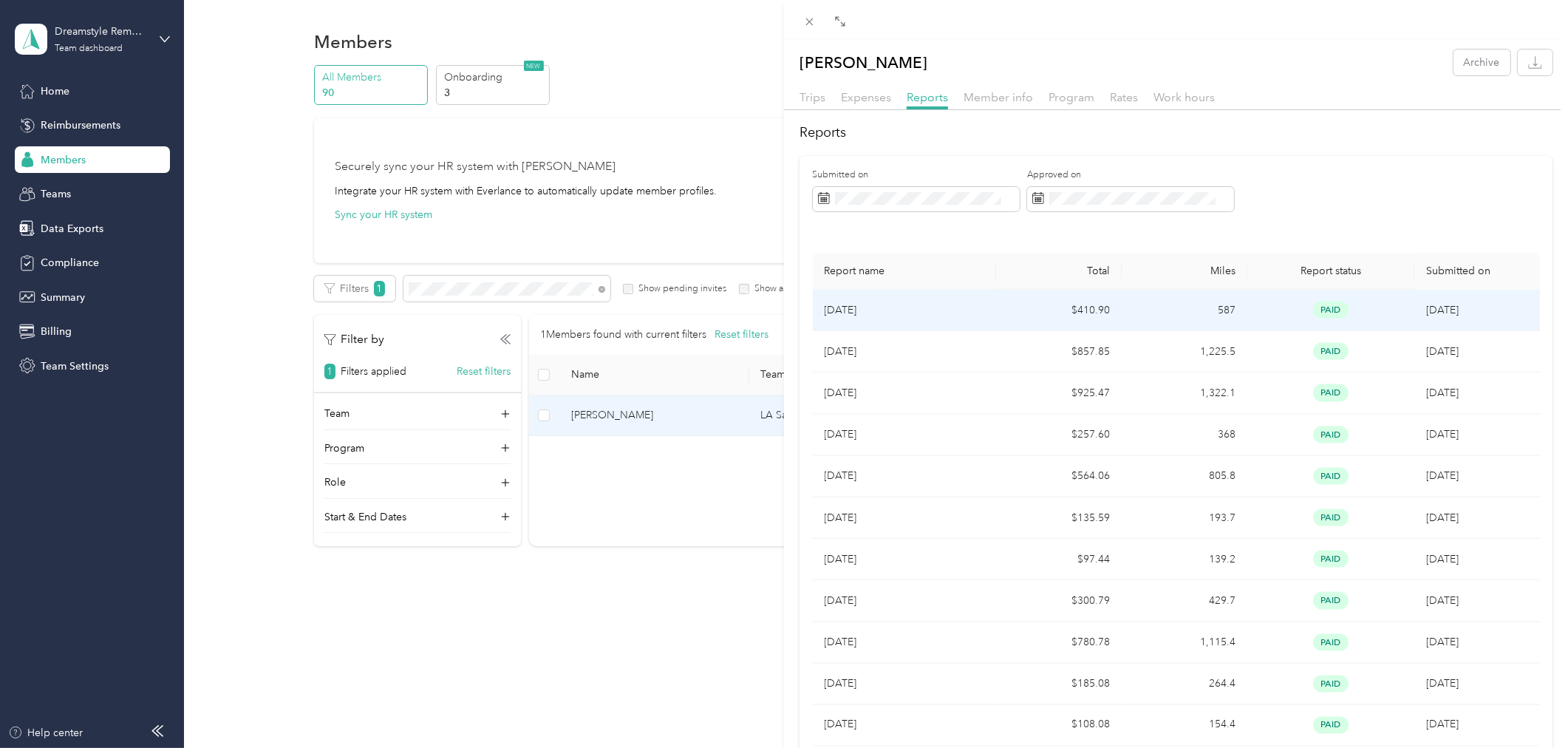
click at [978, 312] on td "[DATE]" at bounding box center [905, 310] width 184 height 41
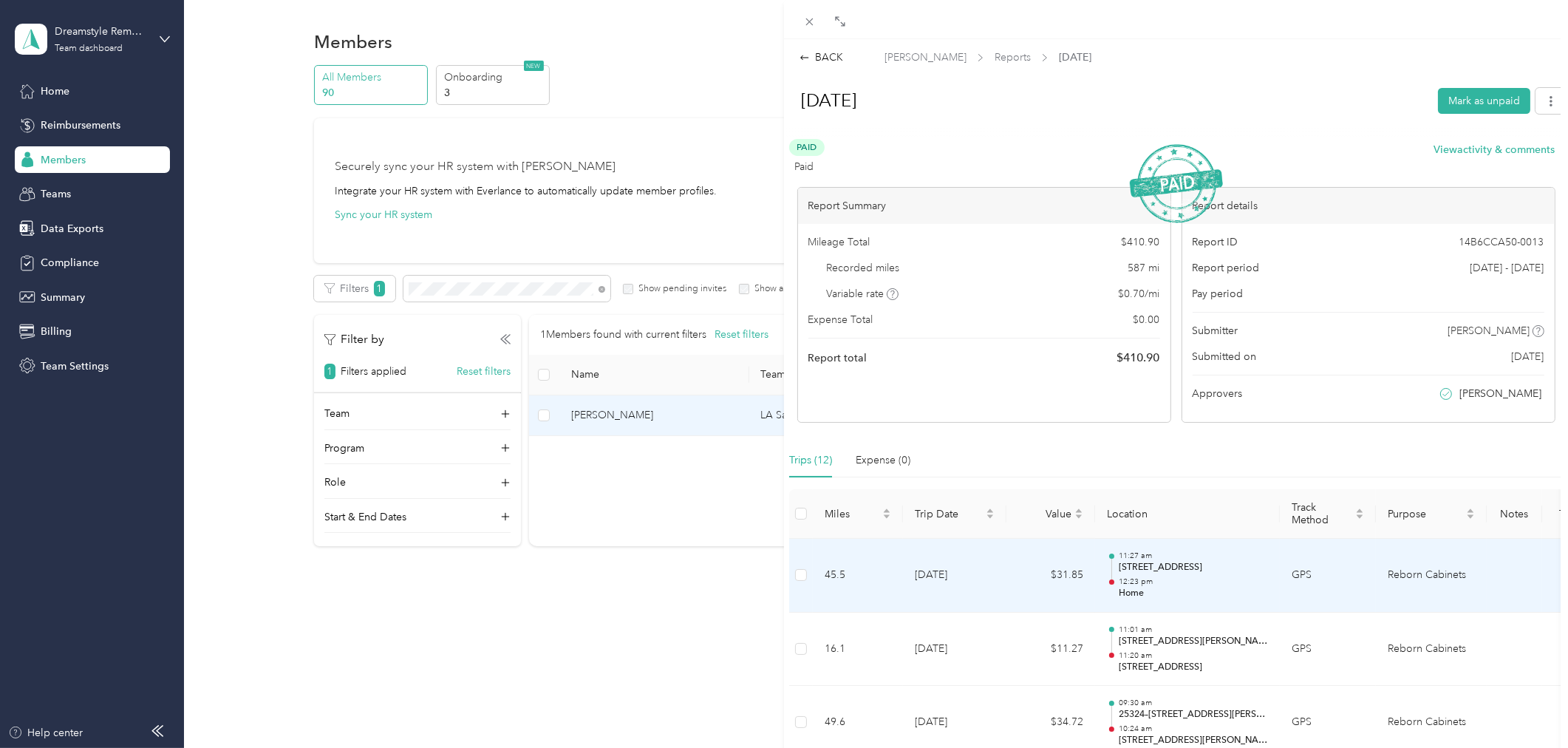
click at [1240, 578] on p "12:23 pm" at bounding box center [1193, 581] width 150 height 10
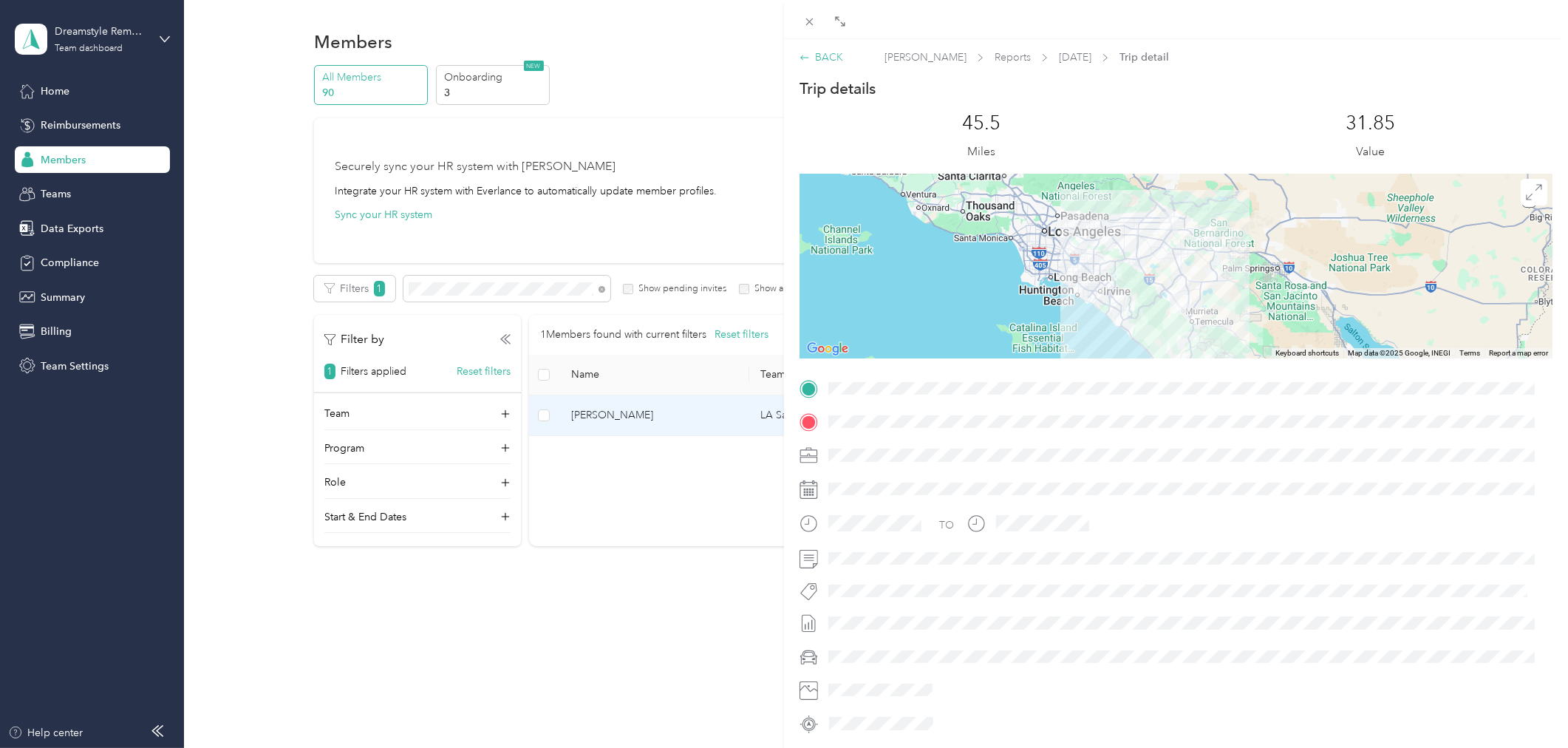
click at [830, 59] on div "BACK" at bounding box center [822, 57] width 43 height 16
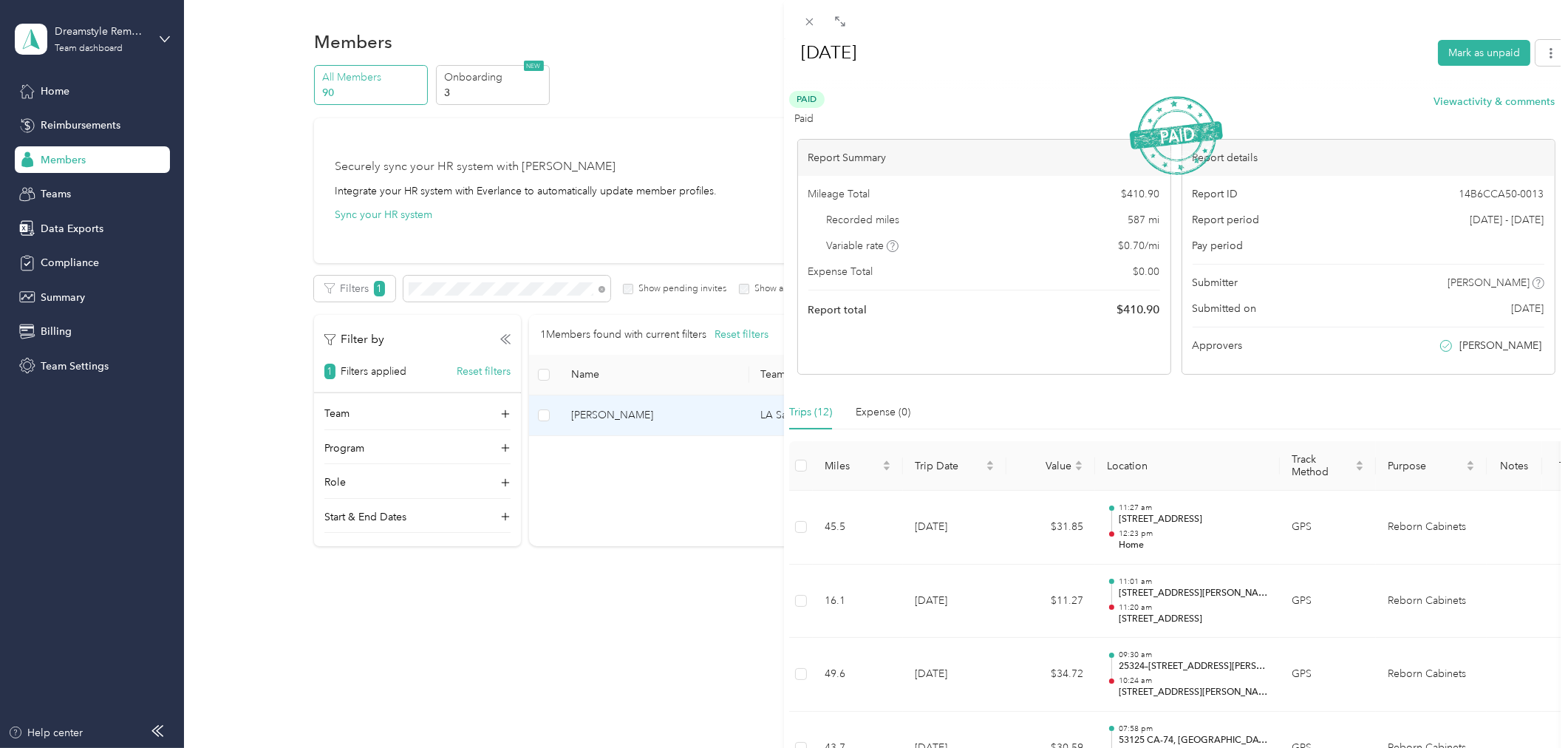
scroll to position [328, 0]
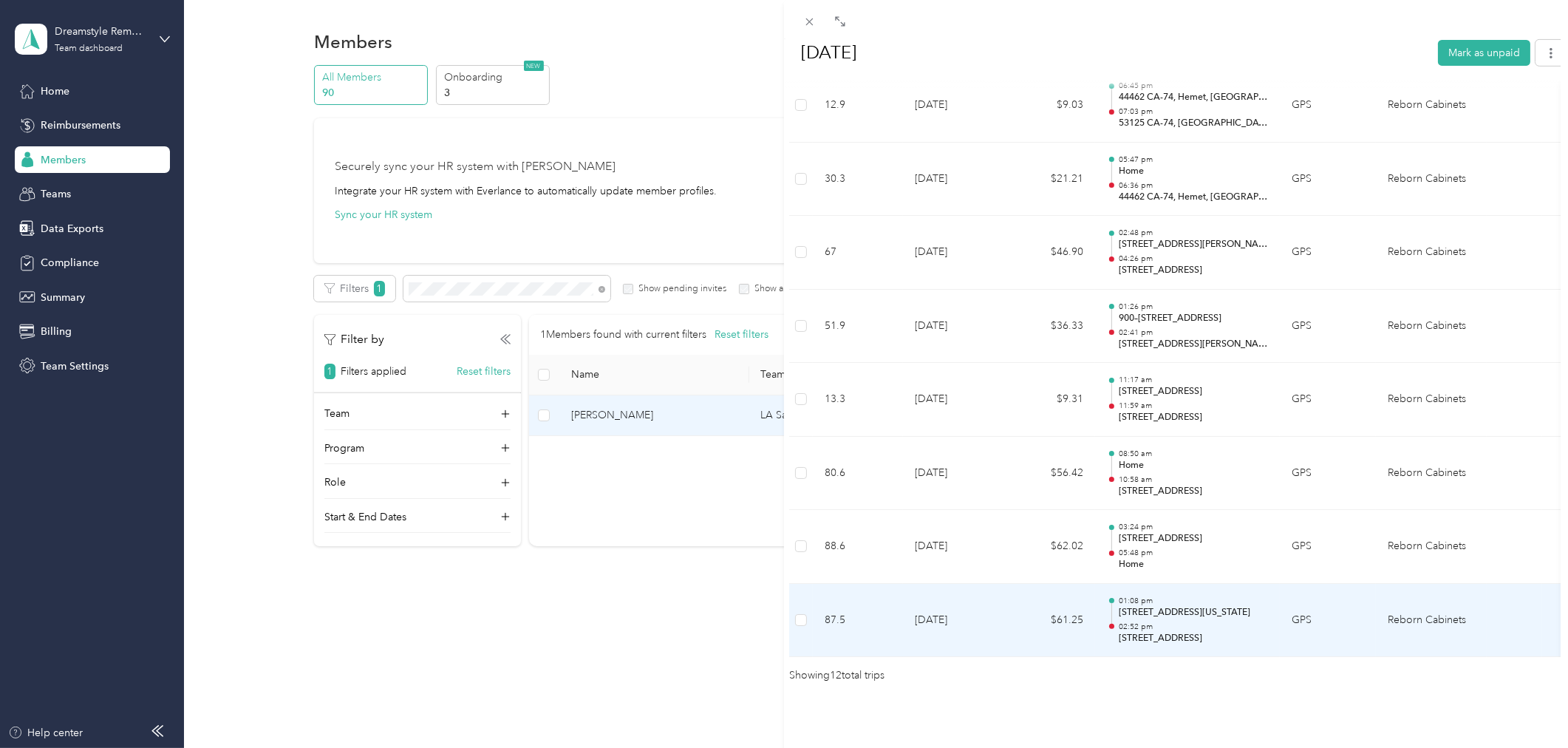
click at [1095, 593] on td "01:08 pm [STREET_ADDRESS][US_STATE] 02:52 pm [STREET_ADDRESS]" at bounding box center [1187, 620] width 184 height 74
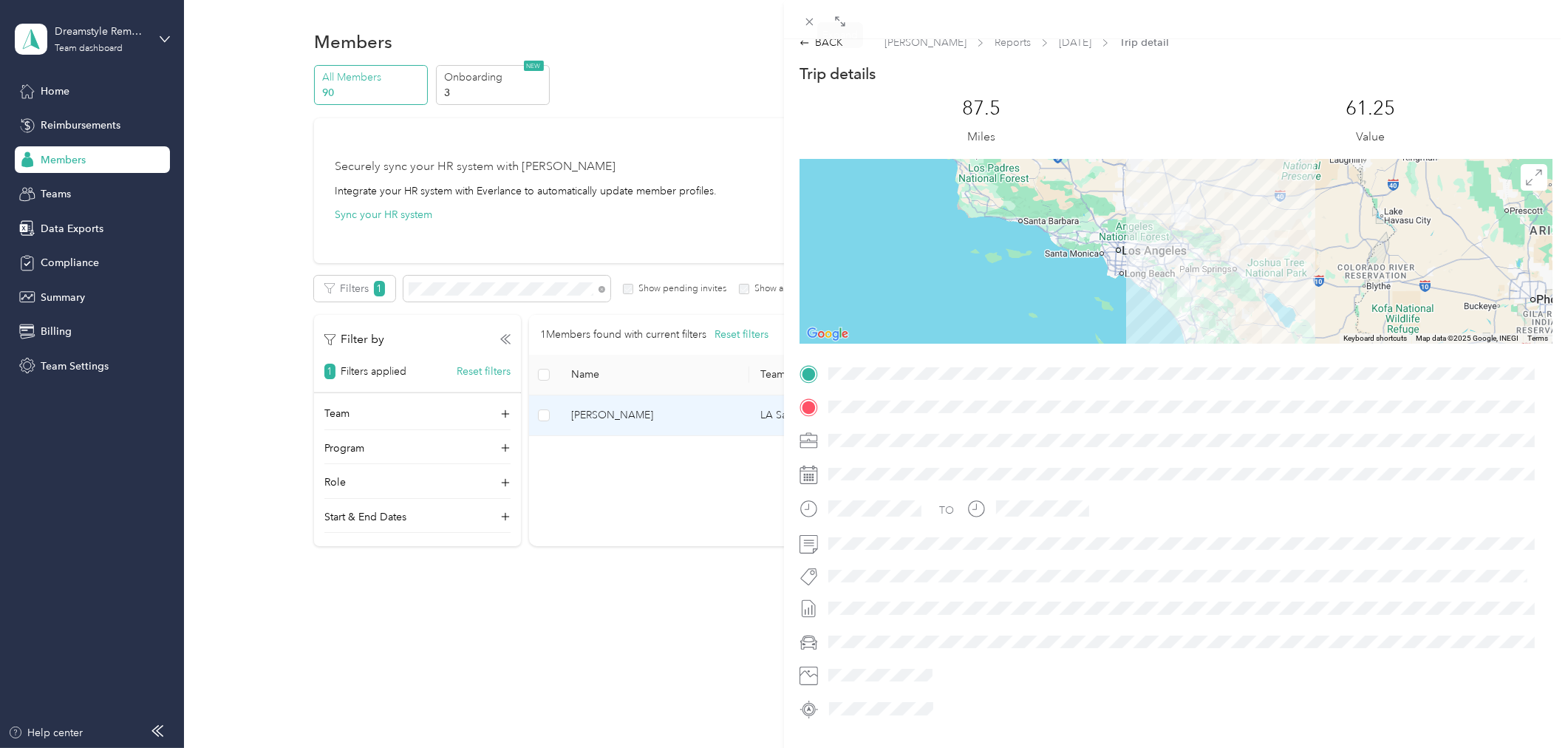
scroll to position [0, 0]
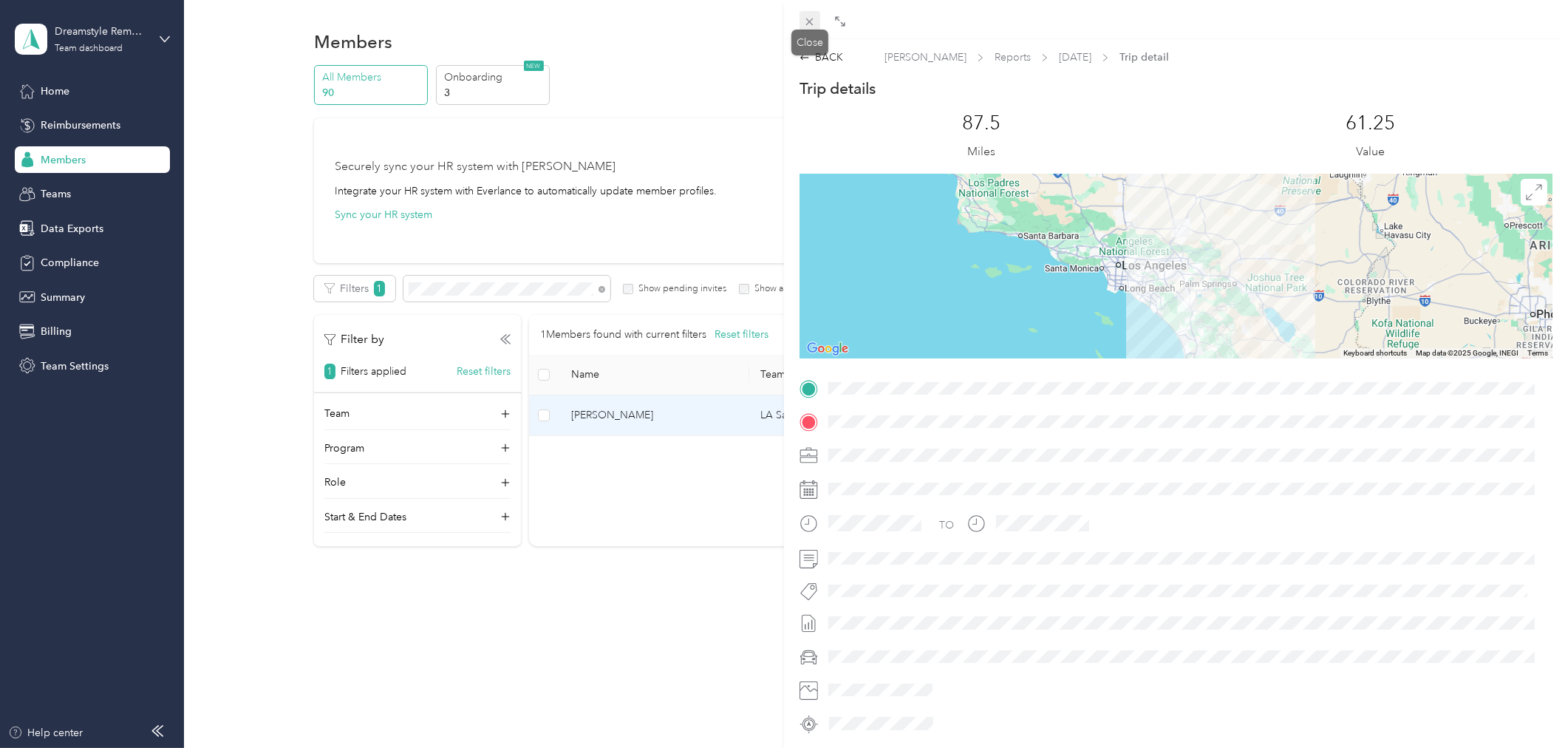
click at [808, 23] on icon at bounding box center [809, 22] width 12 height 12
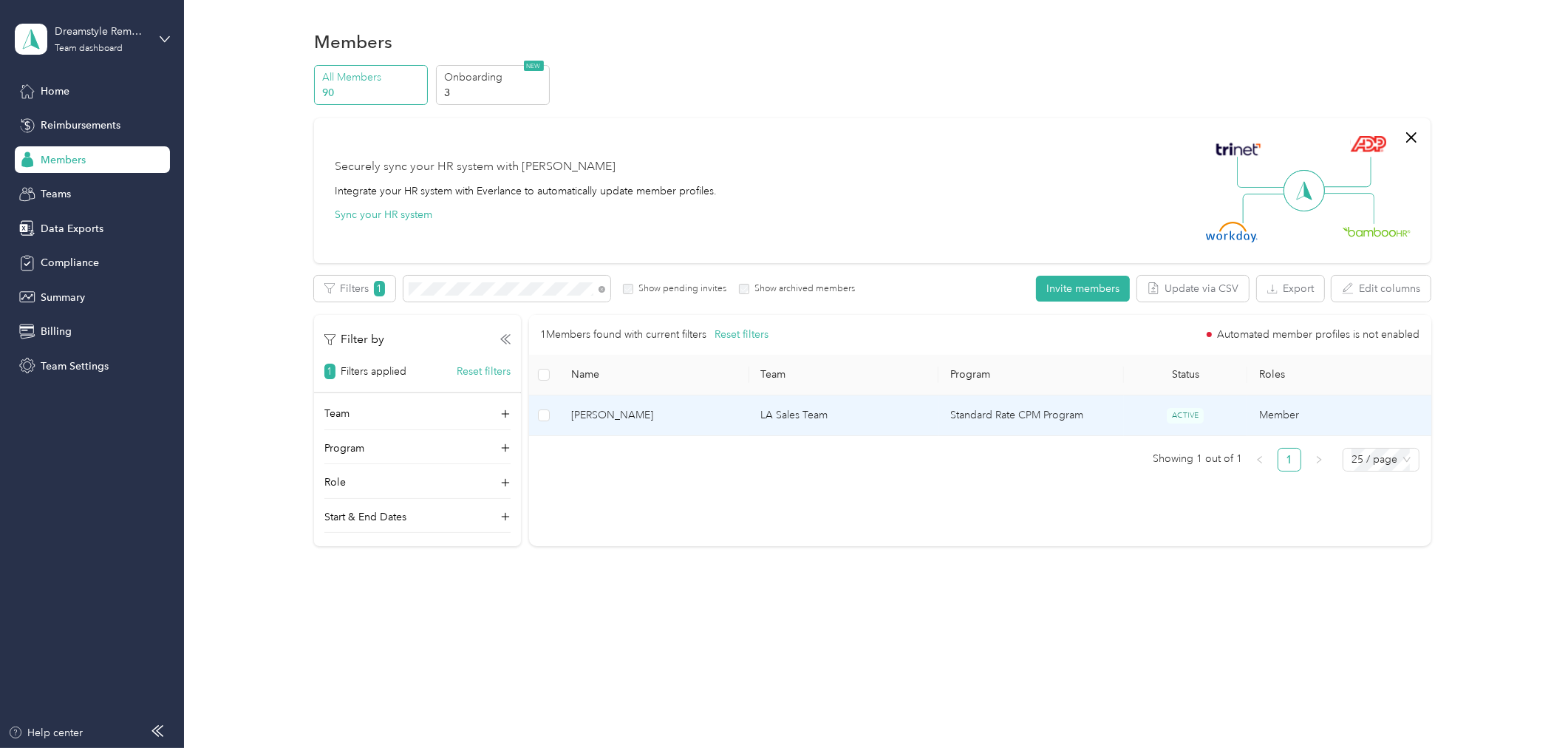
click at [759, 415] on td "LA Sales Team" at bounding box center [843, 415] width 190 height 40
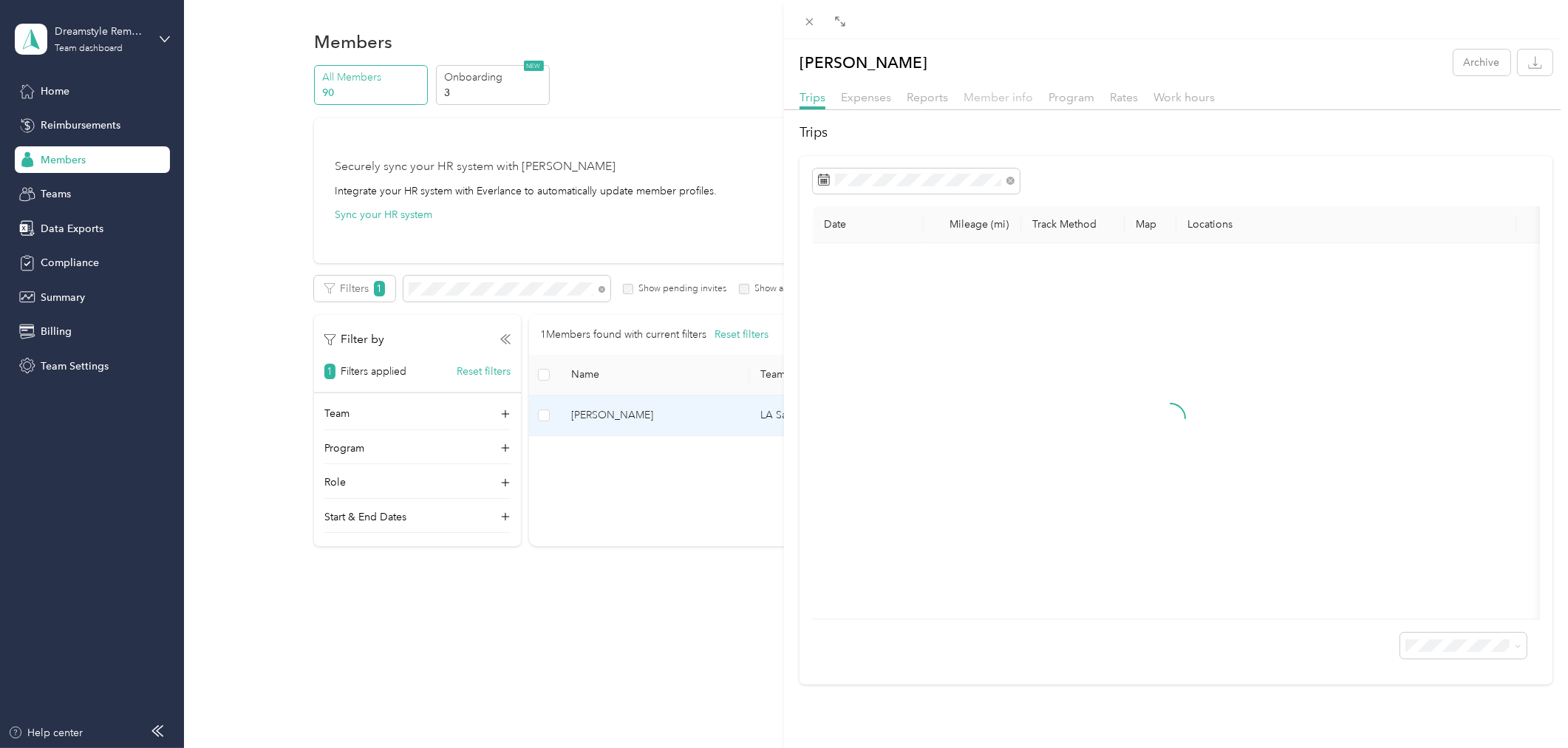
click at [1022, 98] on span "Member info" at bounding box center [998, 97] width 70 height 14
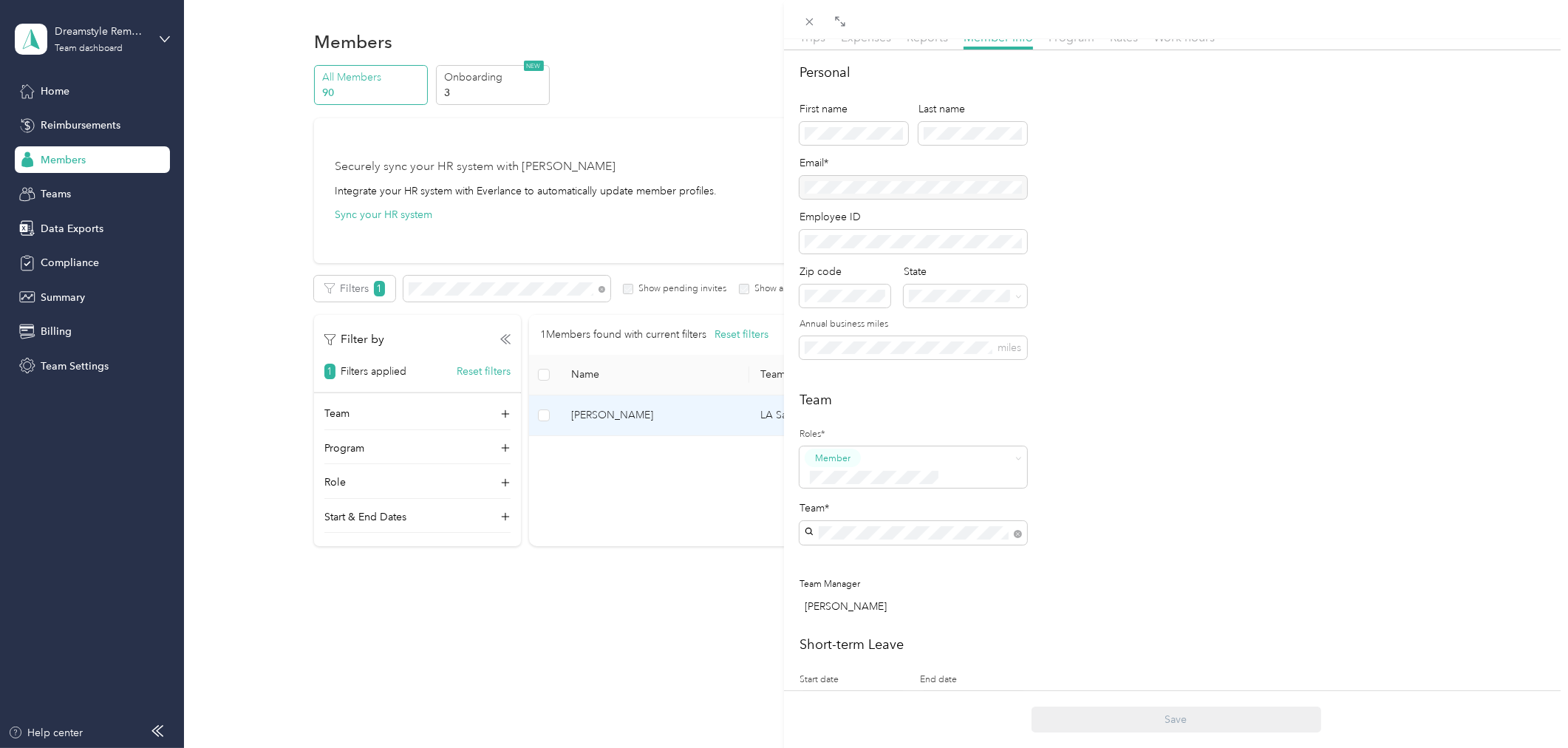
scroll to position [289, 0]
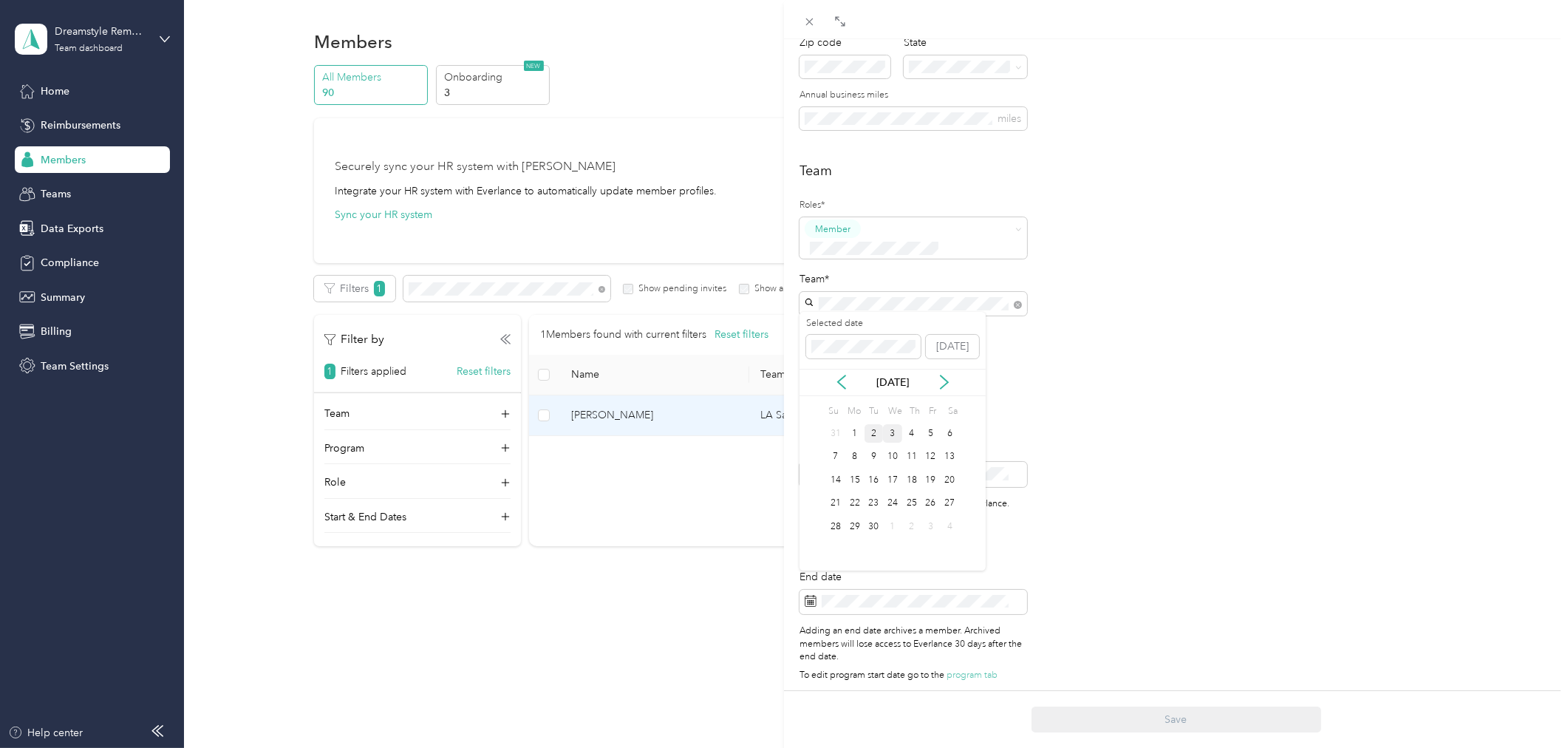
click at [874, 432] on div "2" at bounding box center [874, 433] width 19 height 19
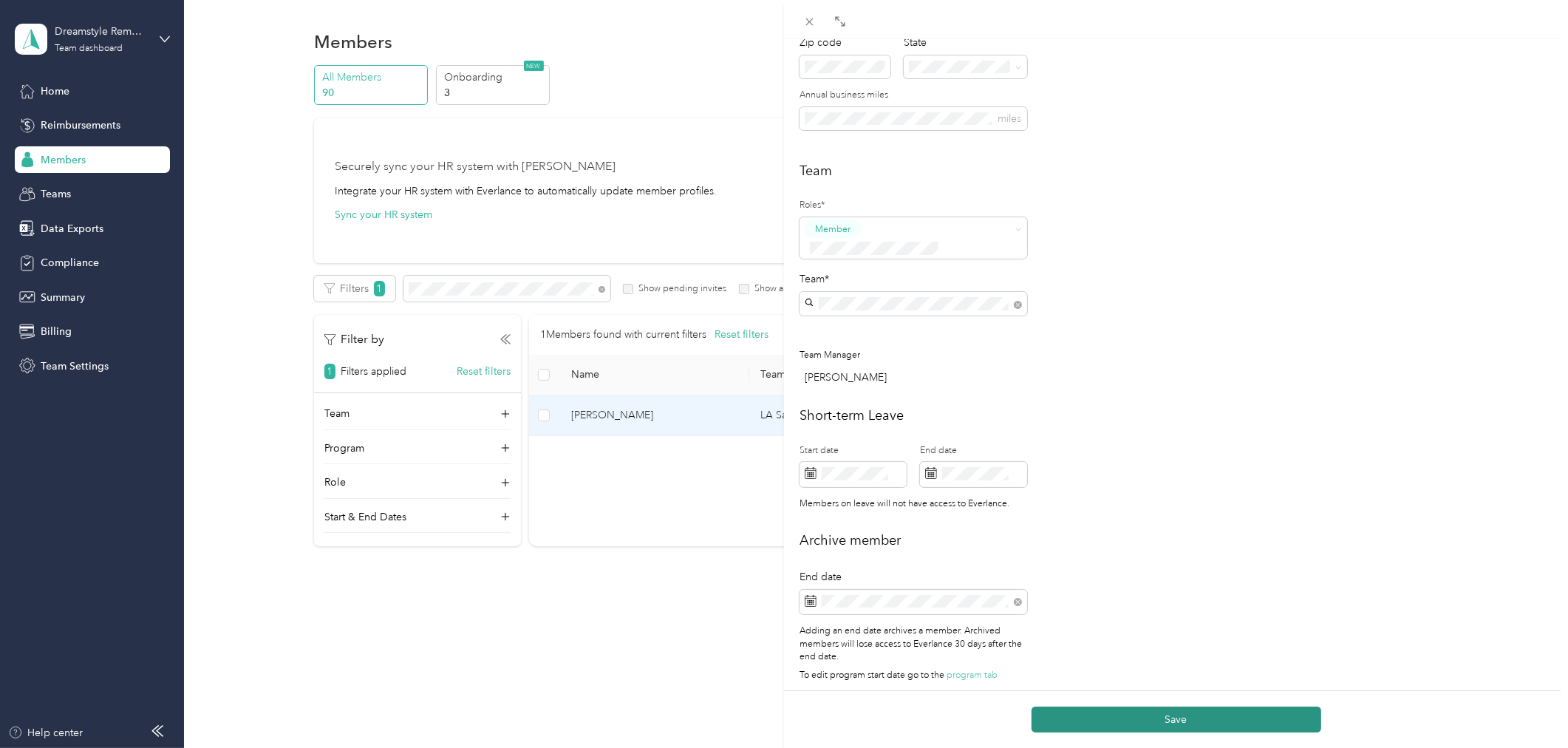
click at [1156, 719] on button "Save" at bounding box center [1177, 719] width 290 height 26
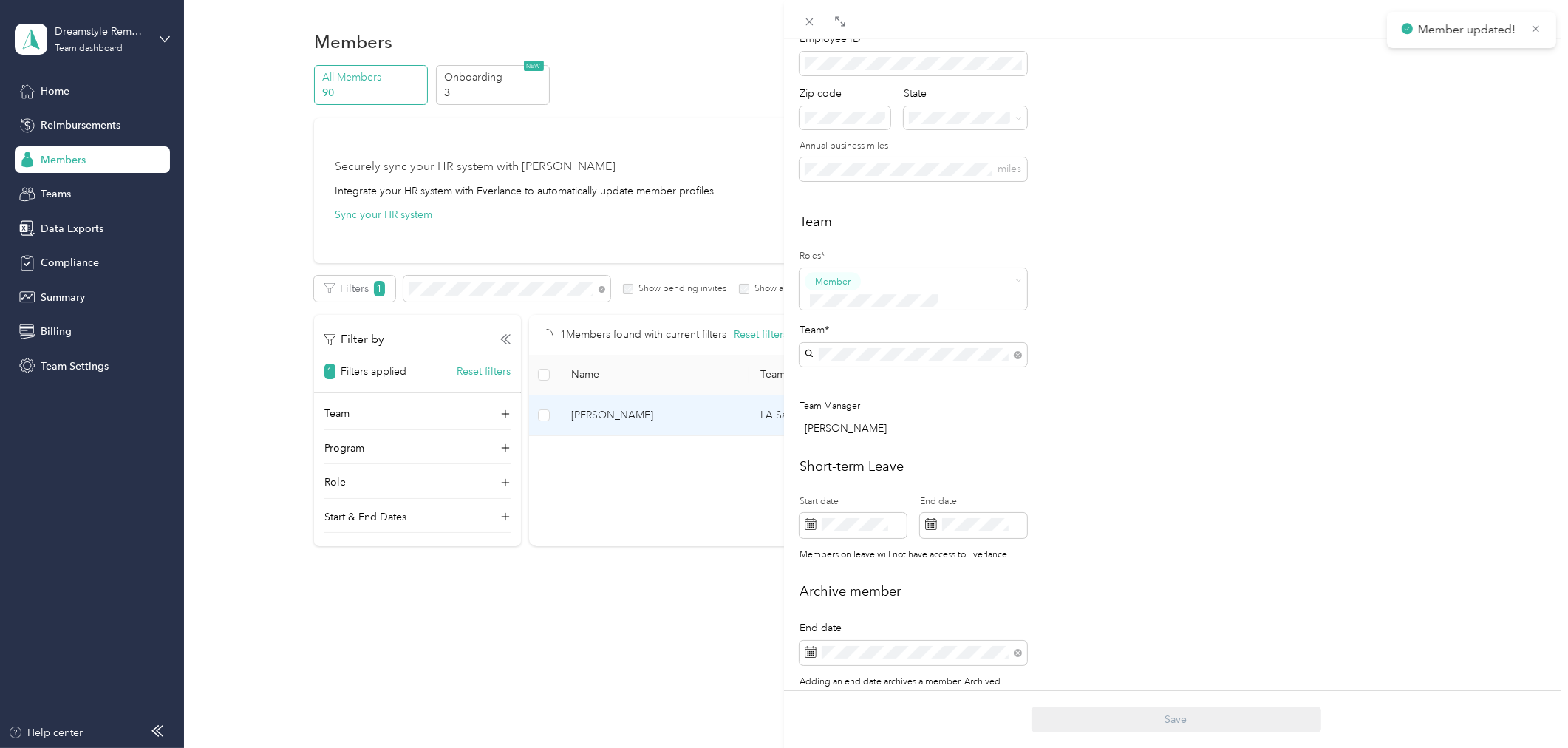
scroll to position [340, 0]
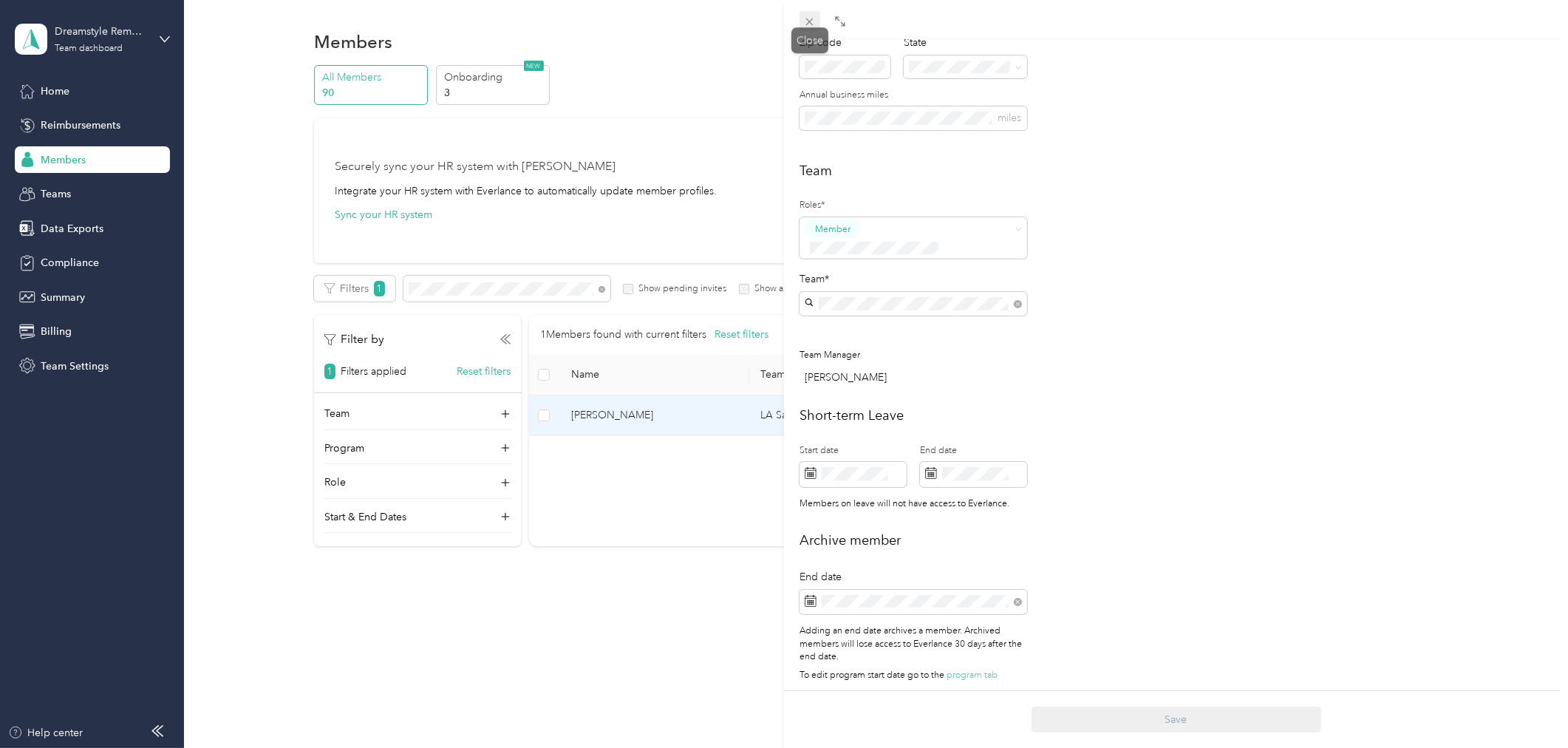
click at [813, 22] on icon at bounding box center [809, 22] width 12 height 12
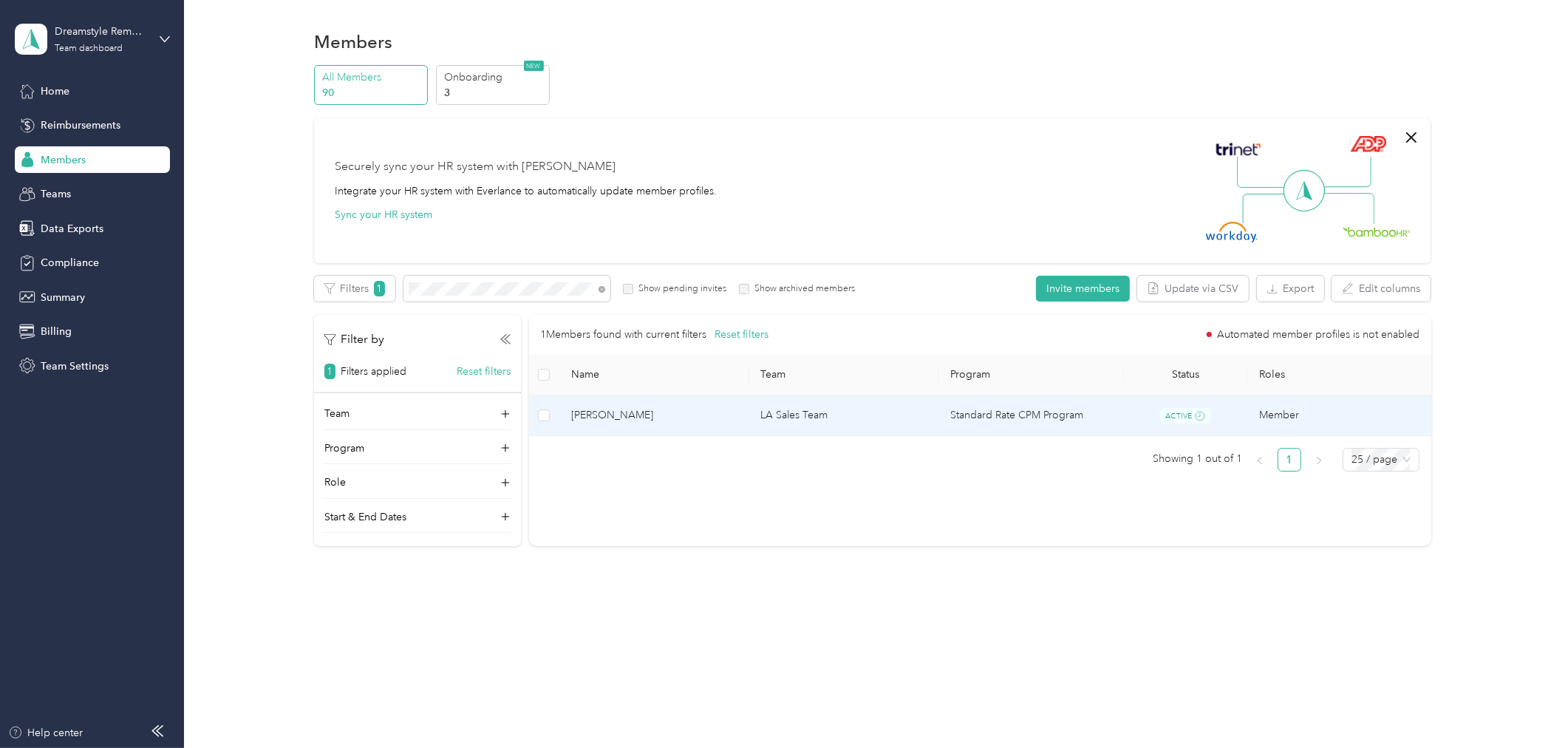
scroll to position [324, 0]
click at [662, 425] on td "[PERSON_NAME]" at bounding box center [654, 415] width 190 height 40
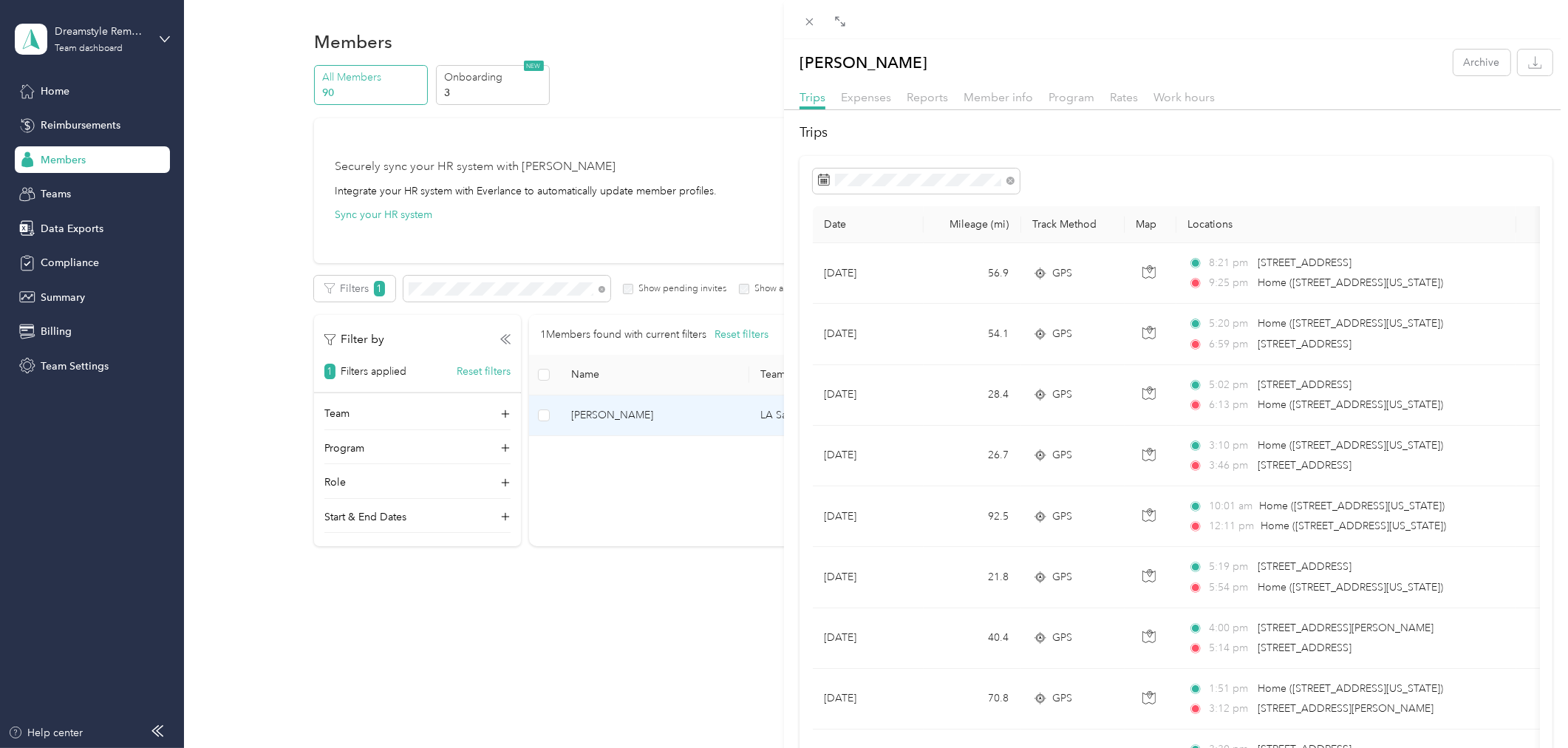
drag, startPoint x: 991, startPoint y: 99, endPoint x: 1037, endPoint y: 357, distance: 262.1
click at [991, 98] on span "Member info" at bounding box center [998, 97] width 70 height 14
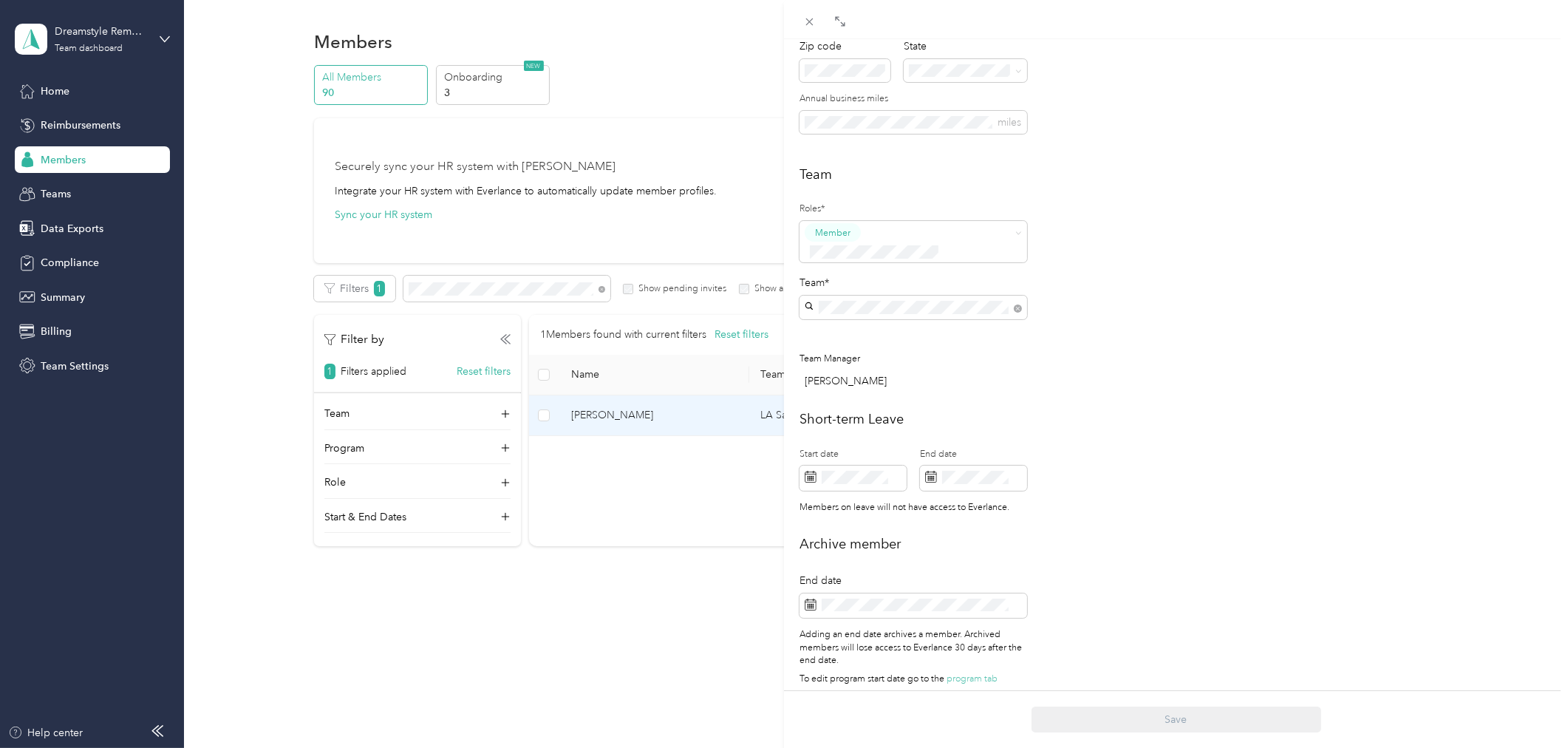
scroll to position [289, 0]
click at [843, 380] on icon at bounding box center [841, 381] width 15 height 15
click at [850, 527] on div "25" at bounding box center [855, 526] width 19 height 19
click at [1132, 720] on button "Save" at bounding box center [1177, 719] width 290 height 26
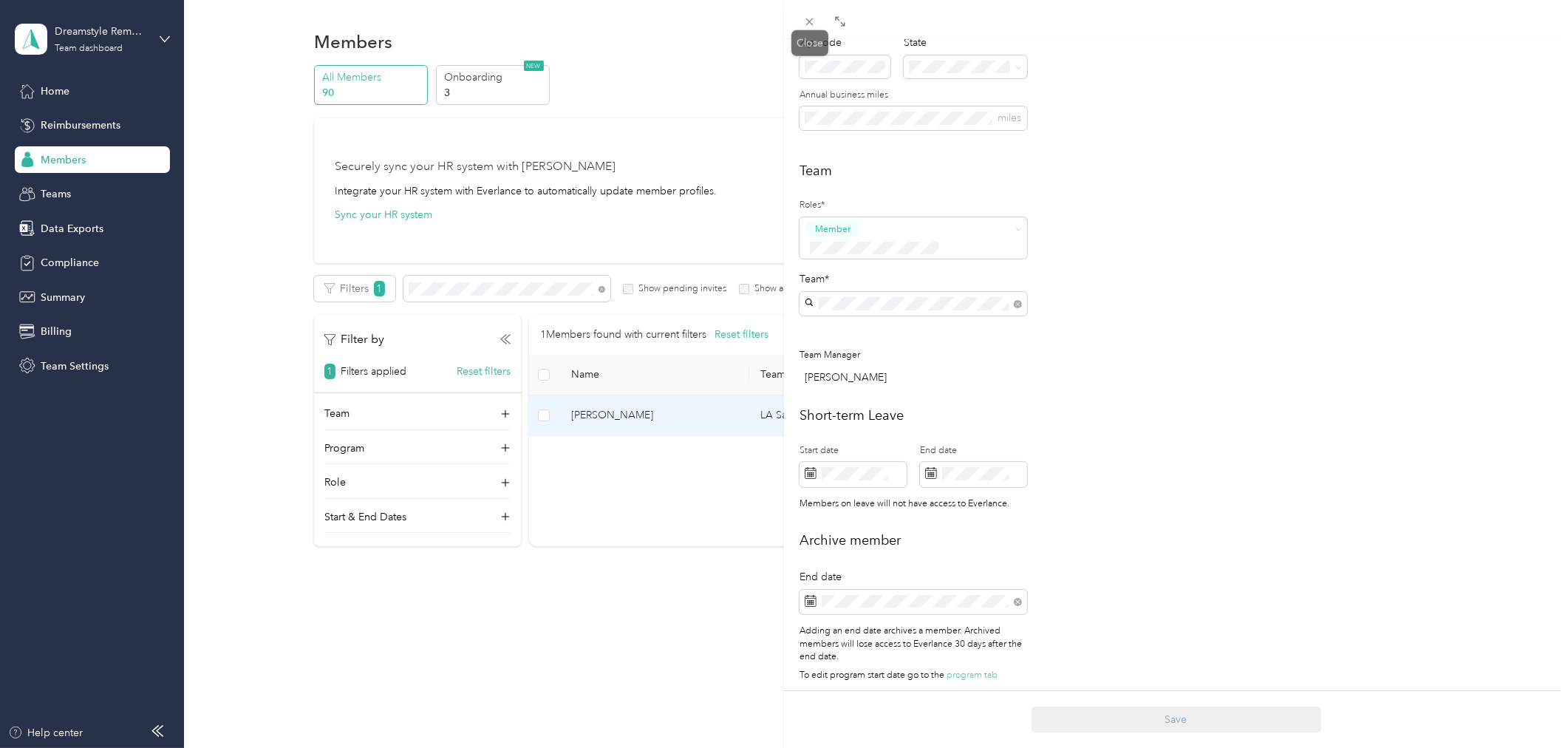
click at [808, 18] on icon at bounding box center [809, 22] width 12 height 12
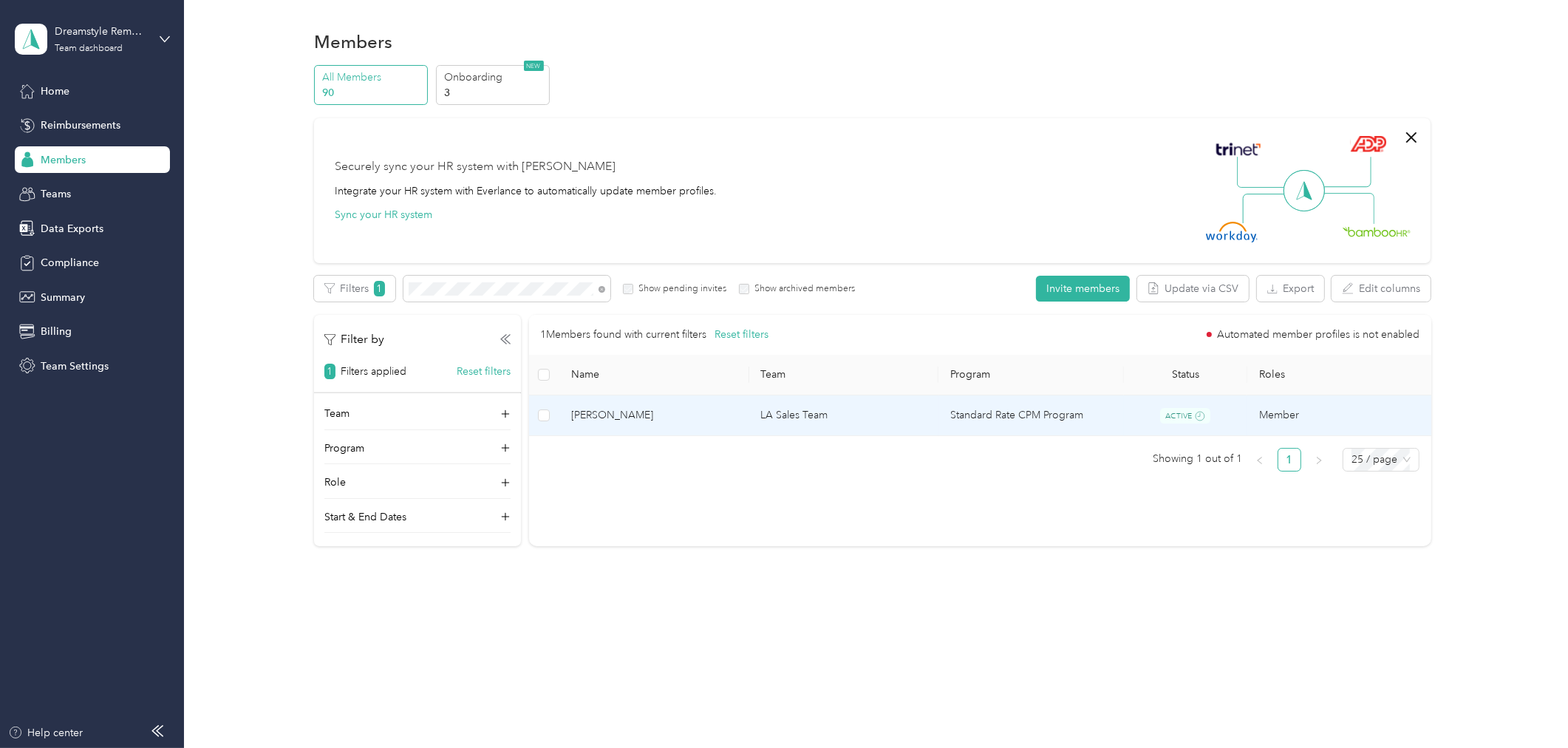
scroll to position [324, 0]
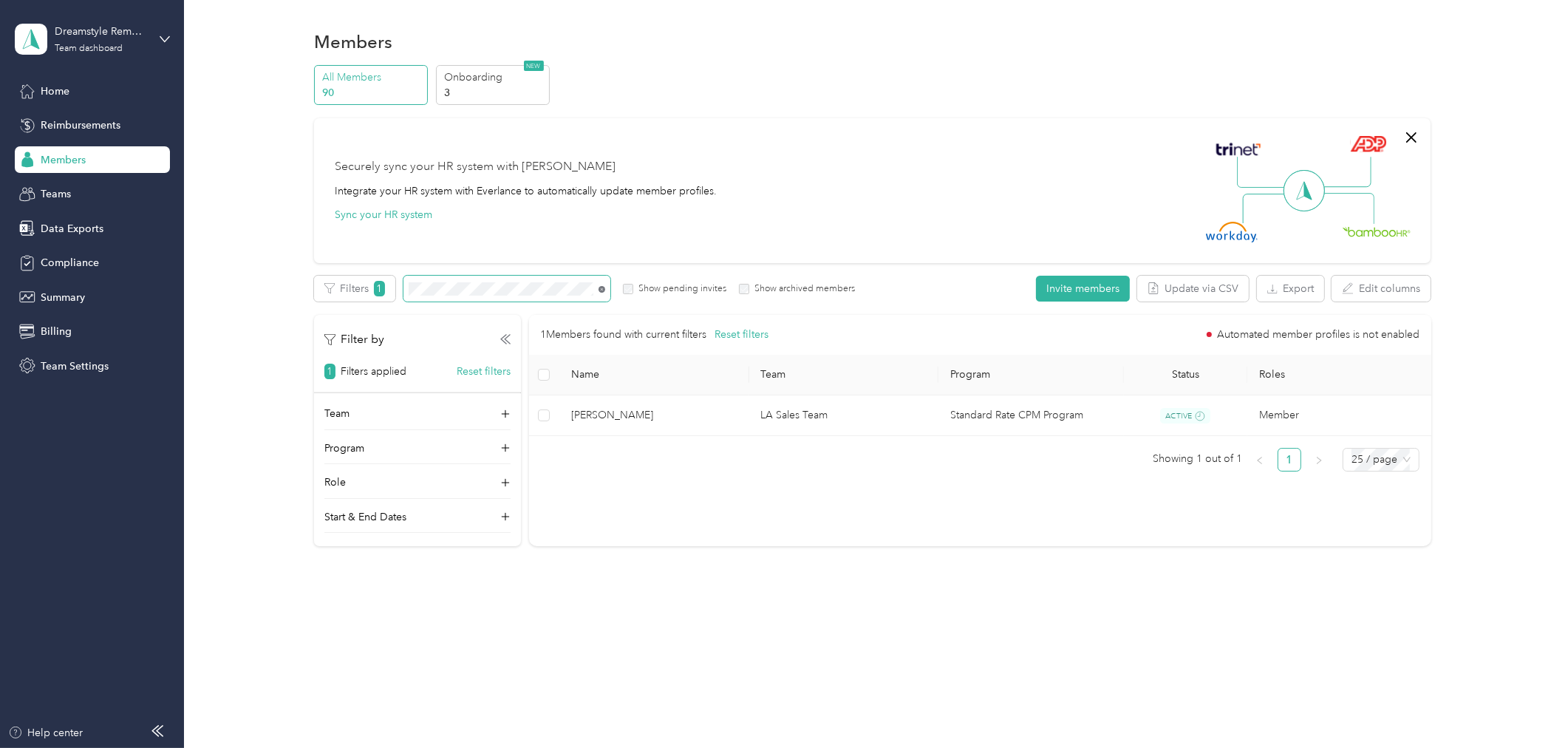
click at [598, 289] on icon at bounding box center [601, 289] width 7 height 7
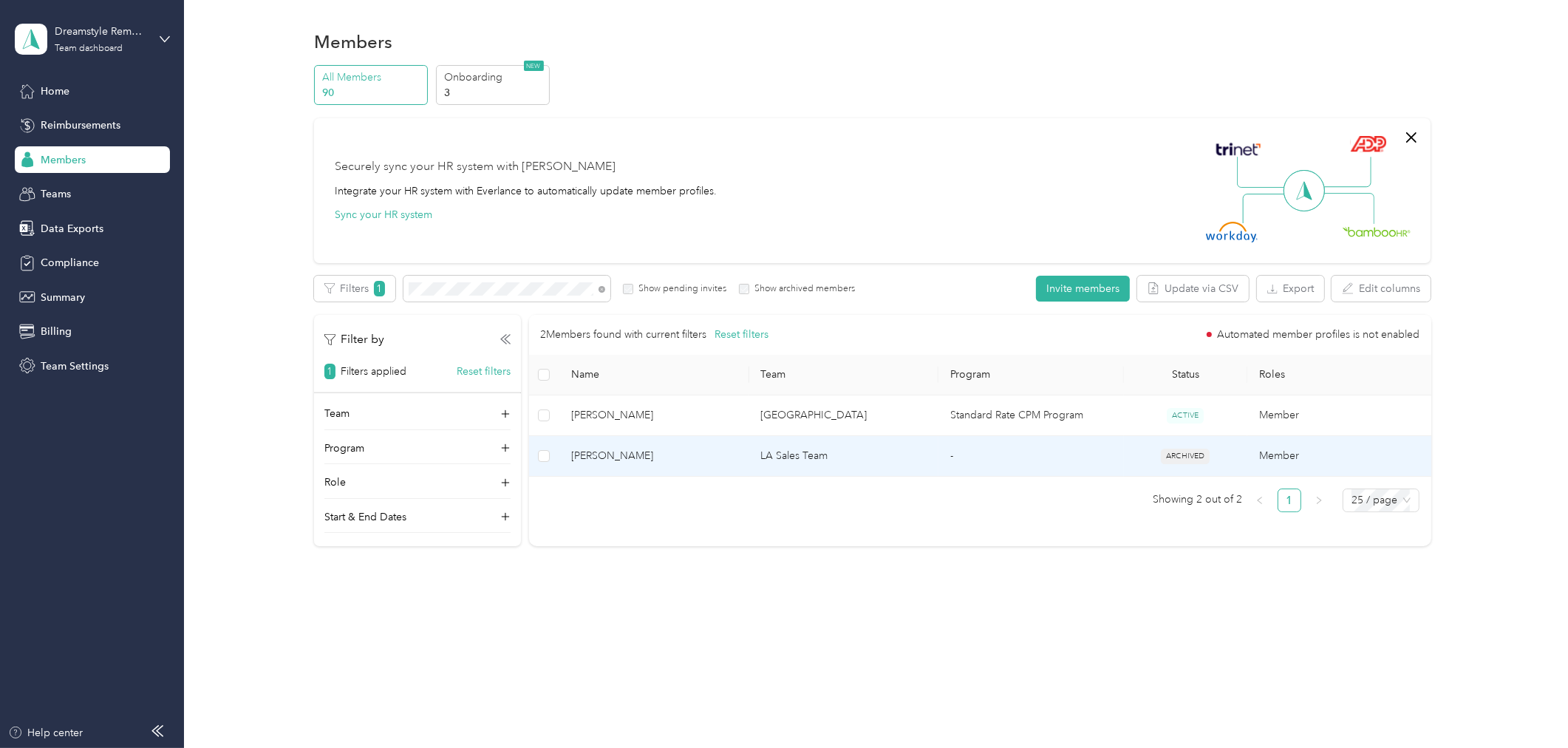
click at [660, 466] on td "[PERSON_NAME]" at bounding box center [654, 456] width 190 height 40
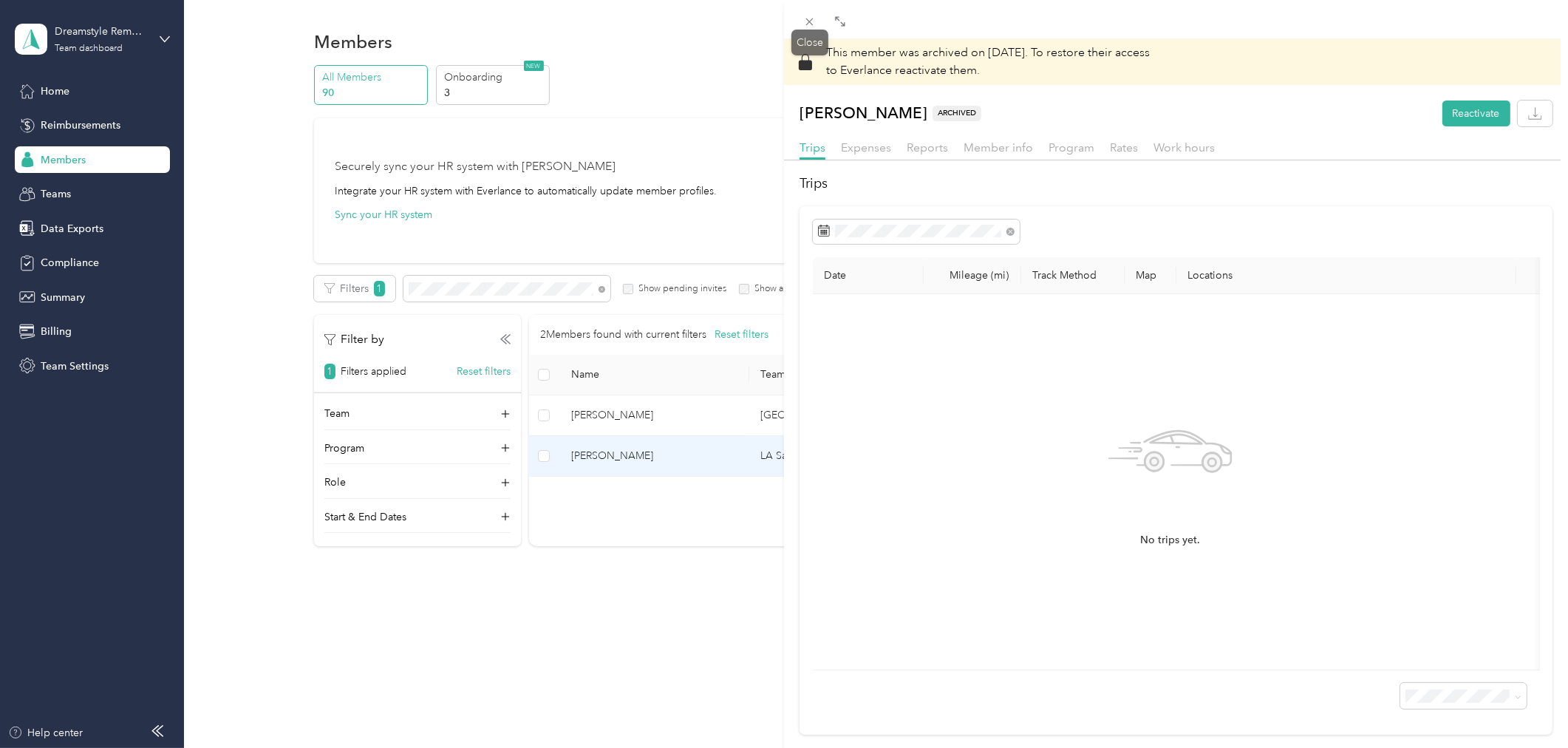
drag, startPoint x: 808, startPoint y: 17, endPoint x: 813, endPoint y: 26, distance: 10.3
click at [811, 18] on icon at bounding box center [809, 22] width 12 height 12
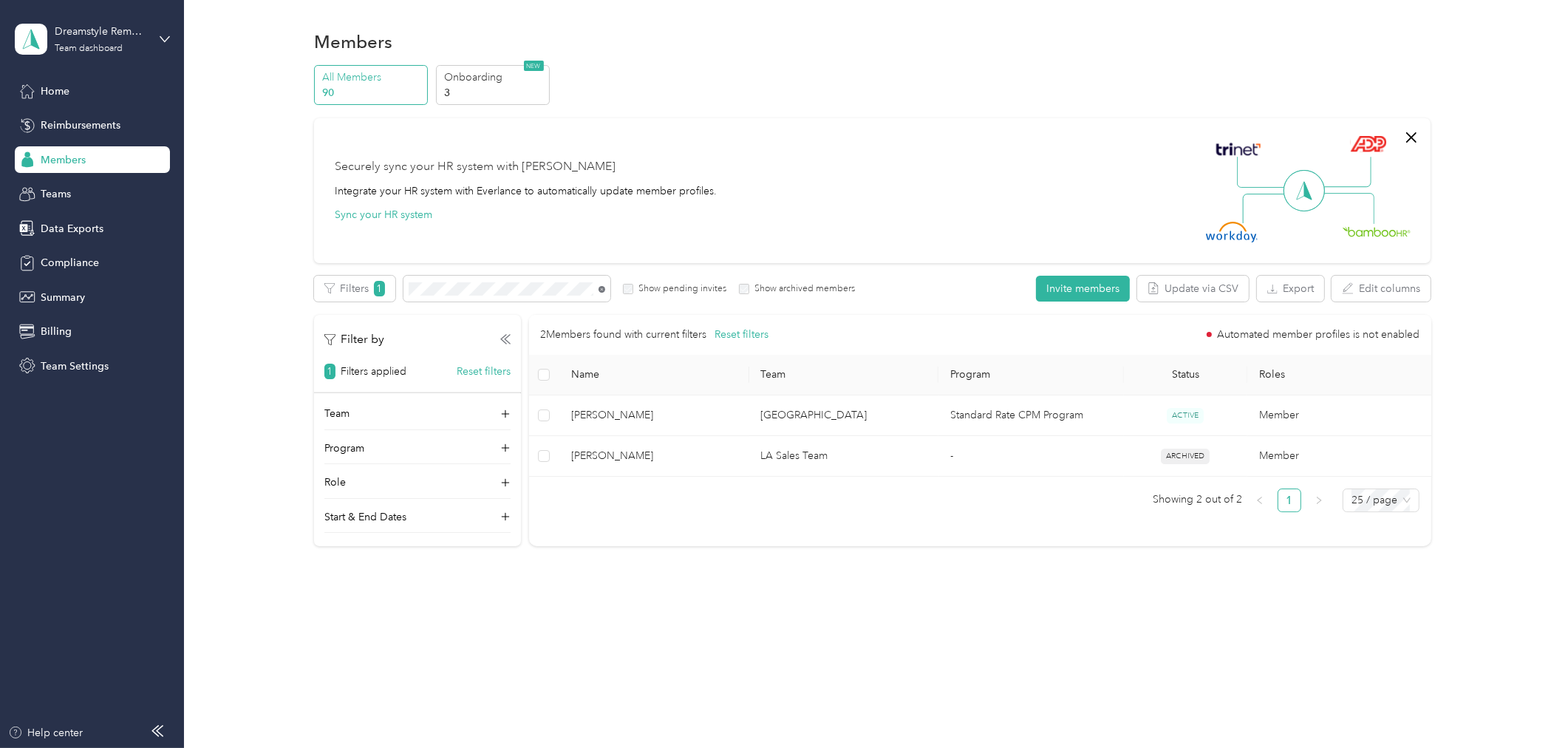
click at [601, 288] on icon at bounding box center [601, 290] width 3 height 3
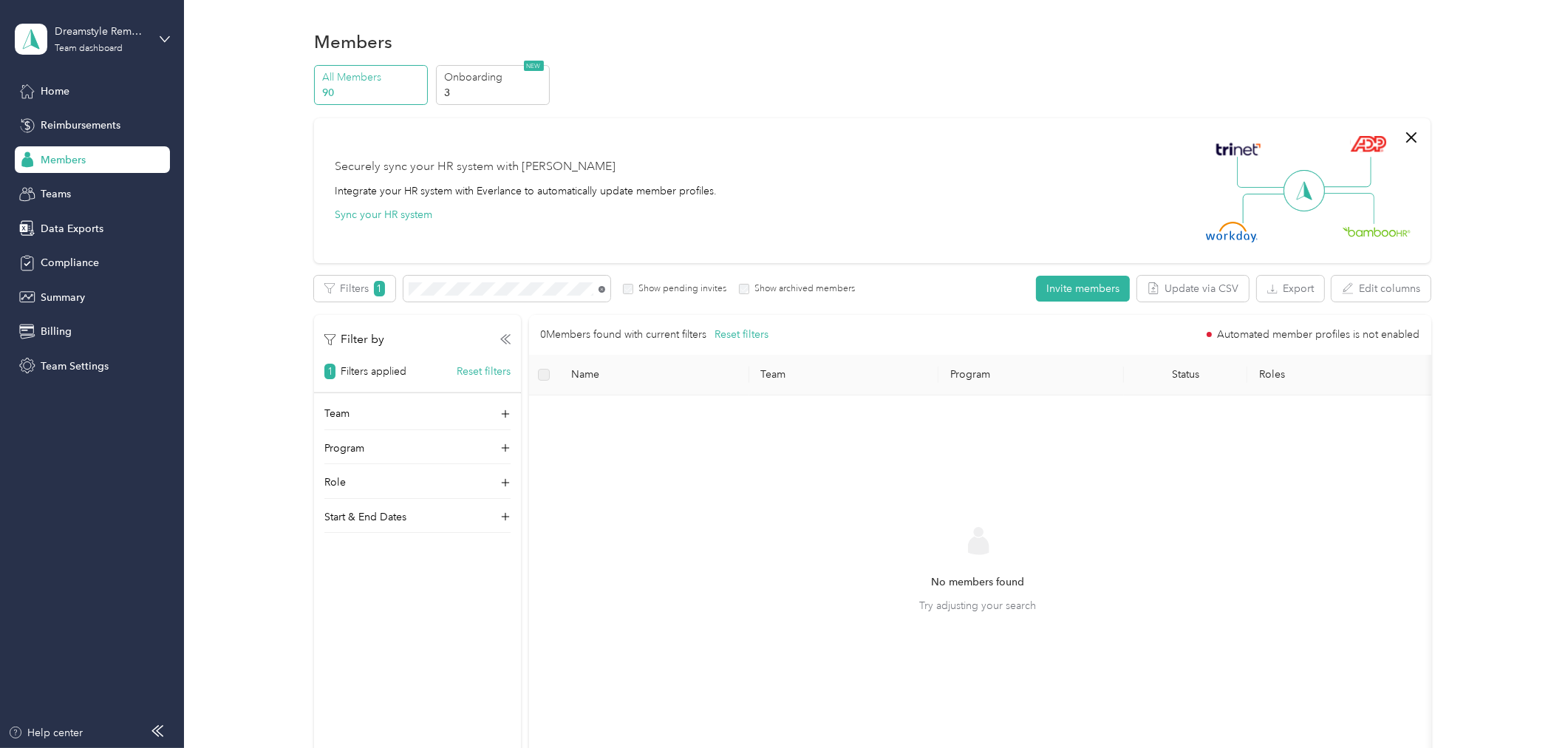
click at [603, 289] on icon at bounding box center [601, 289] width 7 height 7
